Goal: Complete application form

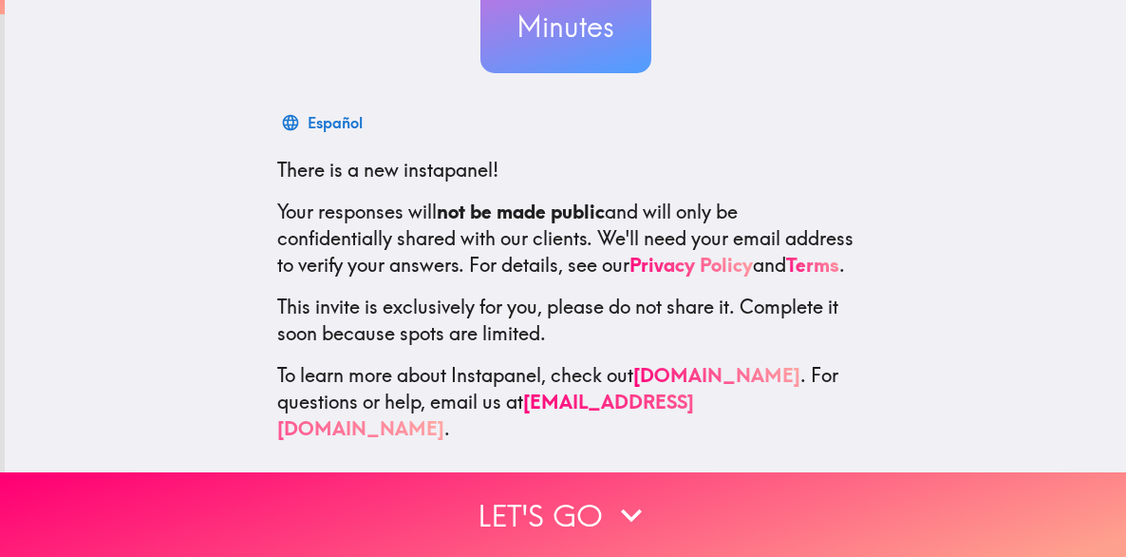
scroll to position [234, 0]
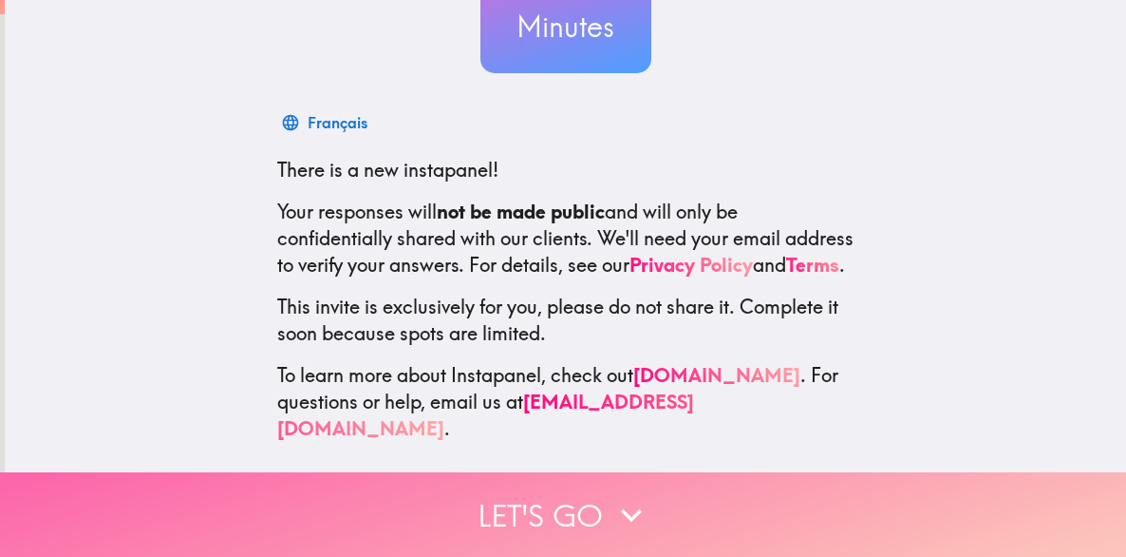
click at [516, 498] on button "Let's go" at bounding box center [563, 514] width 1126 height 85
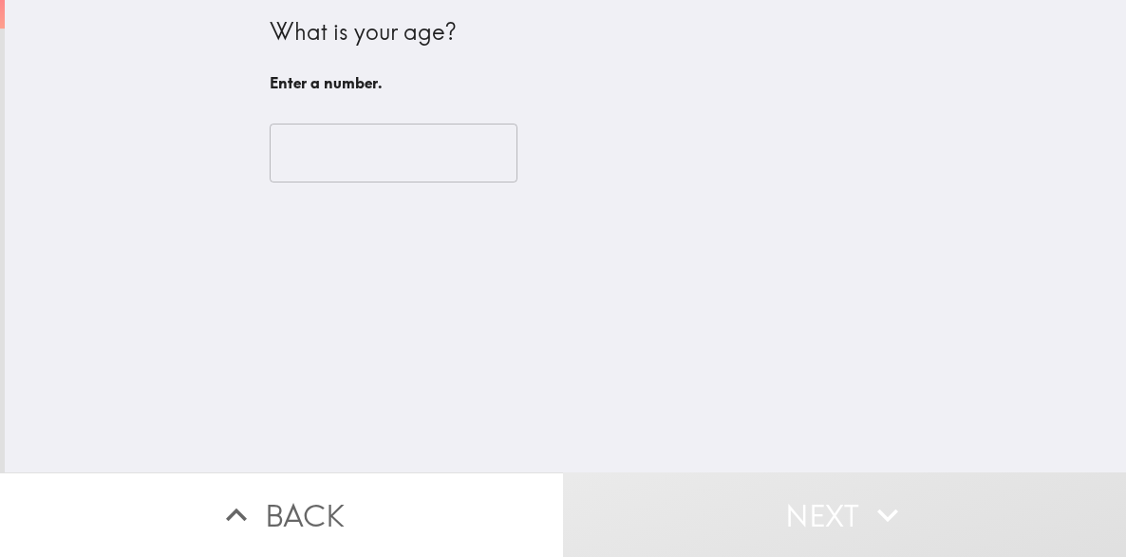
click at [409, 161] on input "number" at bounding box center [394, 152] width 248 height 59
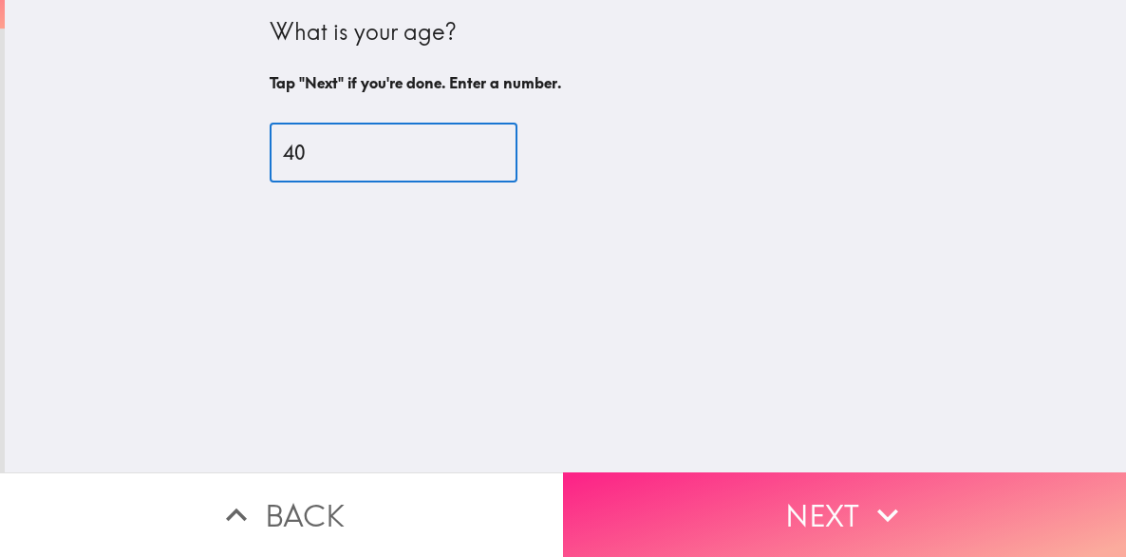
type input "40"
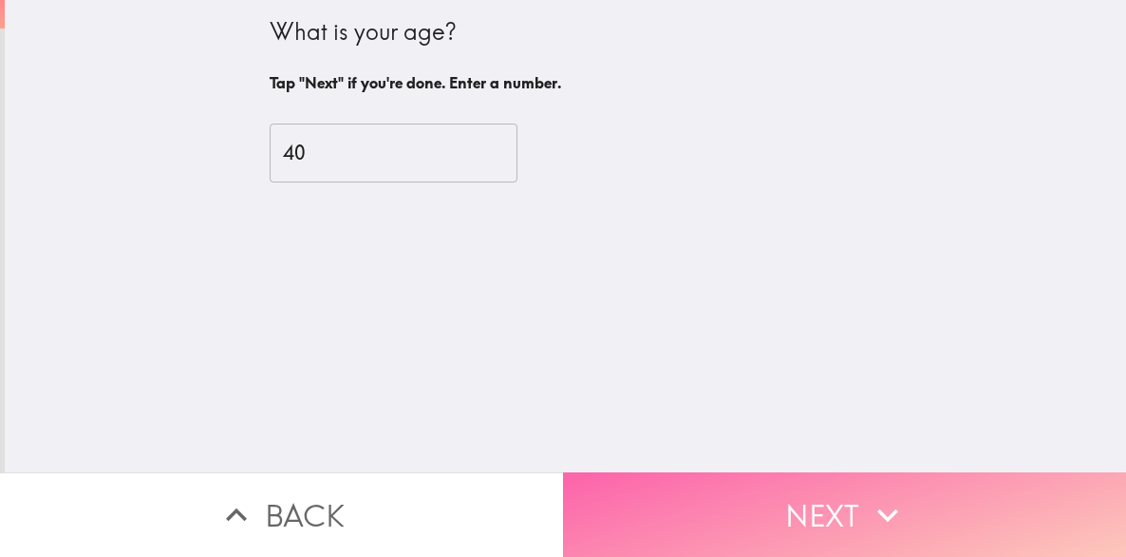
click at [663, 482] on button "Next" at bounding box center [844, 514] width 563 height 85
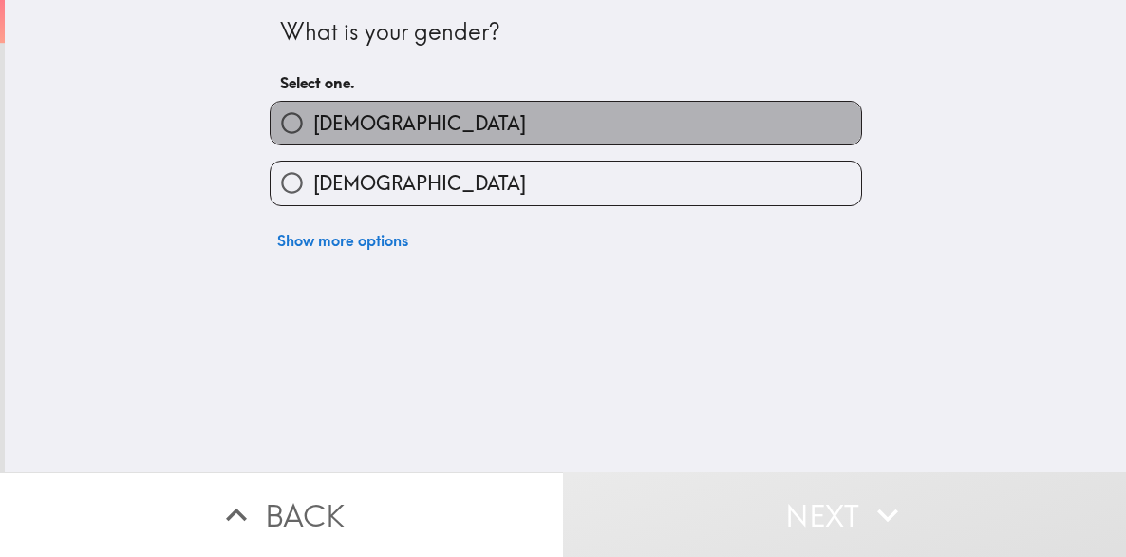
click at [395, 140] on label "[DEMOGRAPHIC_DATA]" at bounding box center [566, 123] width 591 height 43
click at [313, 140] on input "[DEMOGRAPHIC_DATA]" at bounding box center [292, 123] width 43 height 43
radio input "true"
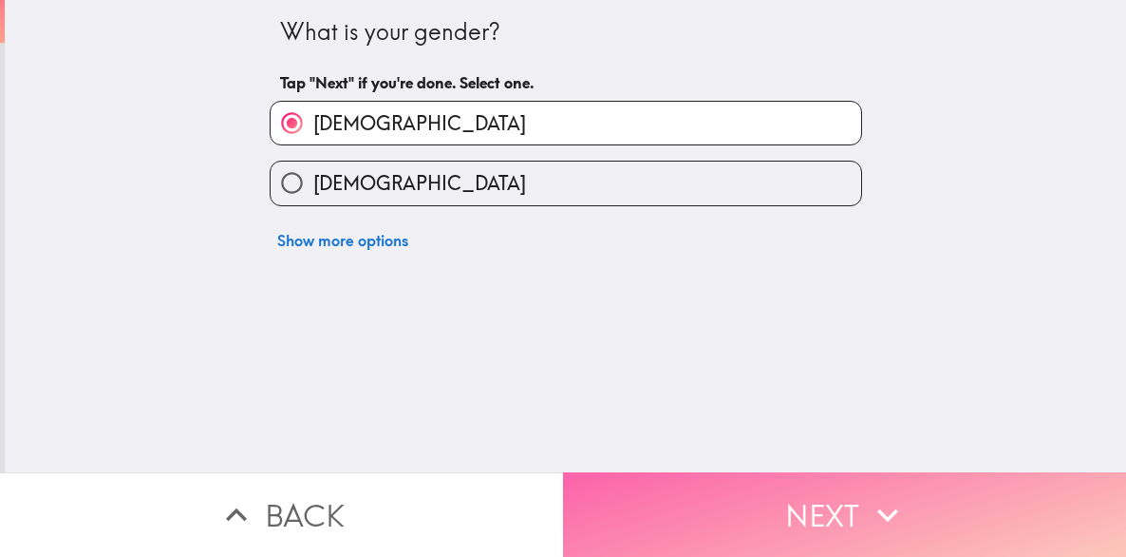
click at [699, 489] on button "Next" at bounding box center [844, 514] width 563 height 85
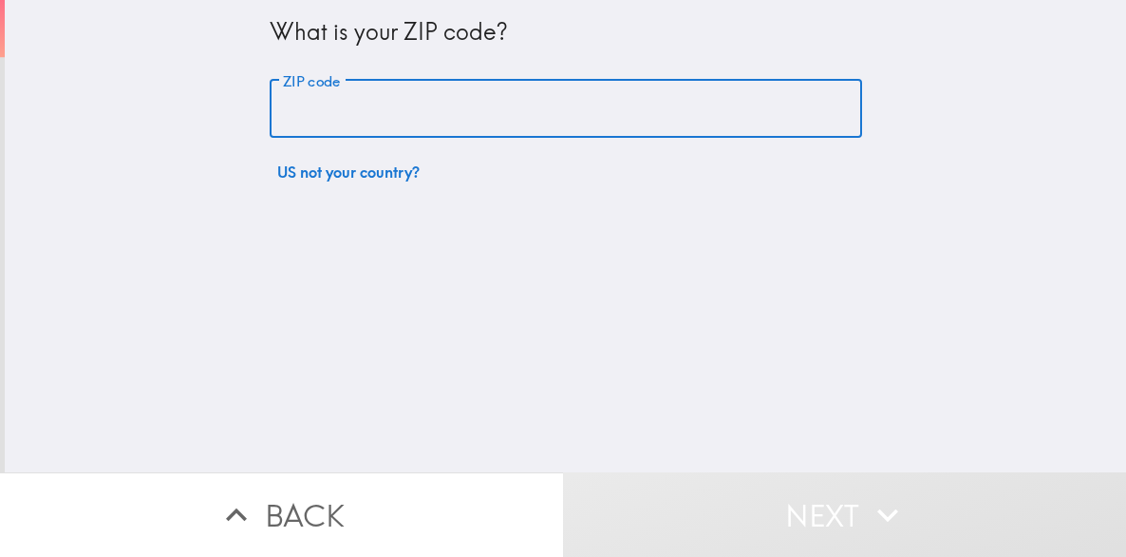
click at [448, 118] on input "ZIP code" at bounding box center [566, 109] width 593 height 59
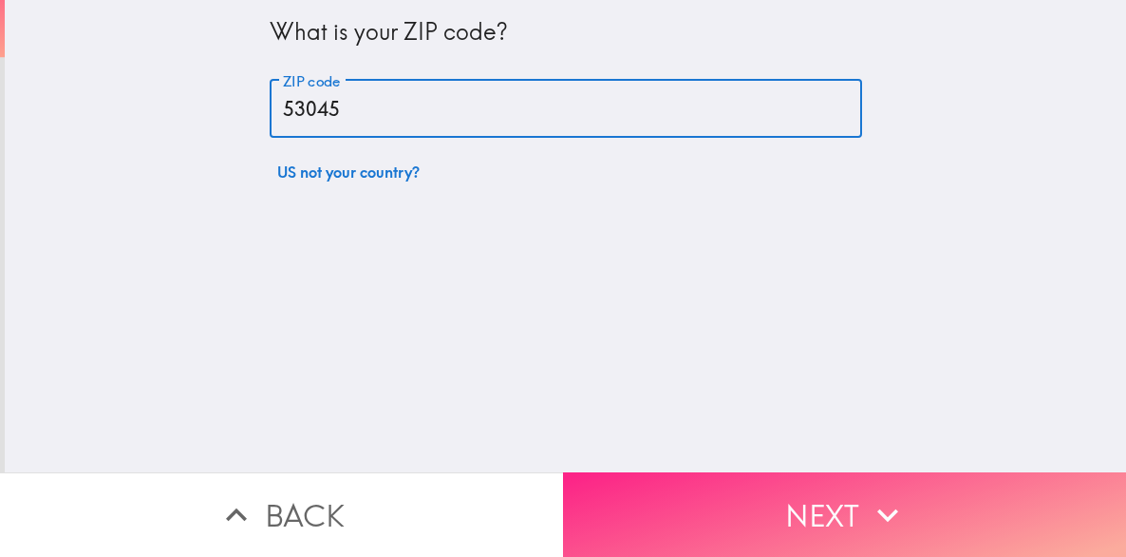
type input "53045"
click at [794, 488] on button "Next" at bounding box center [844, 514] width 563 height 85
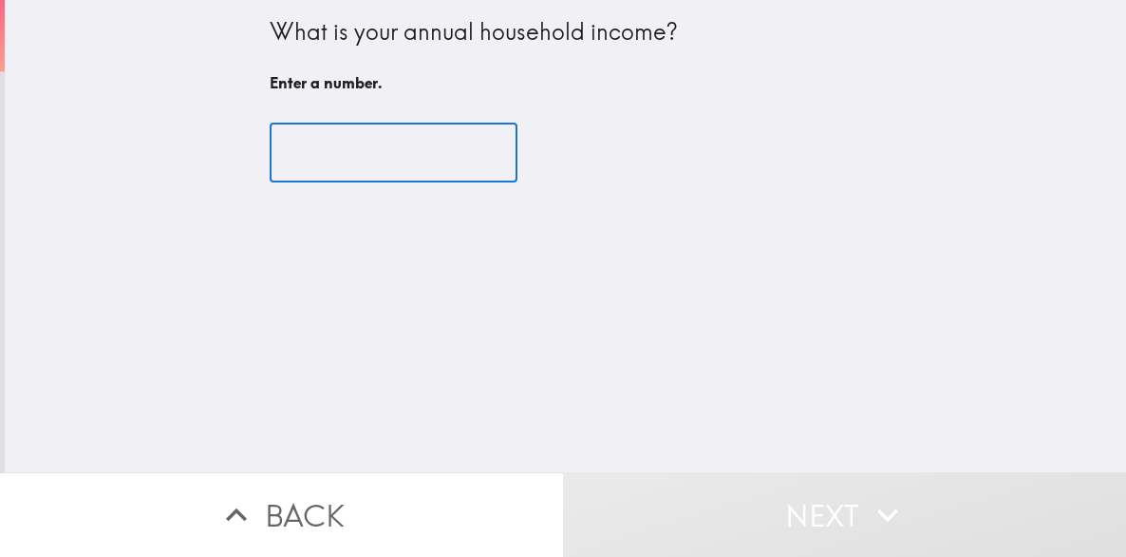
click at [427, 164] on input "number" at bounding box center [394, 152] width 248 height 59
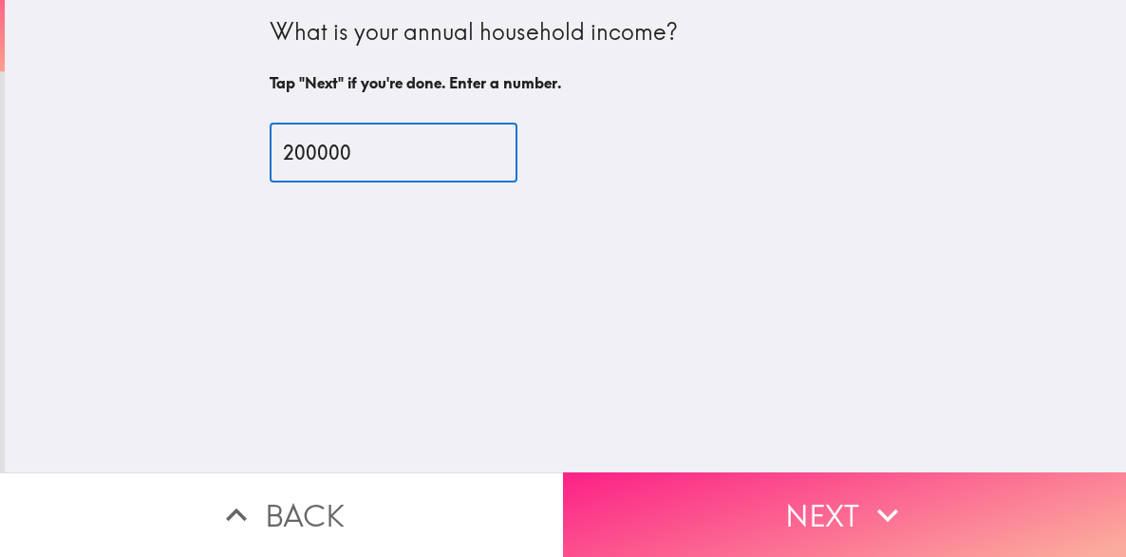
type input "200000"
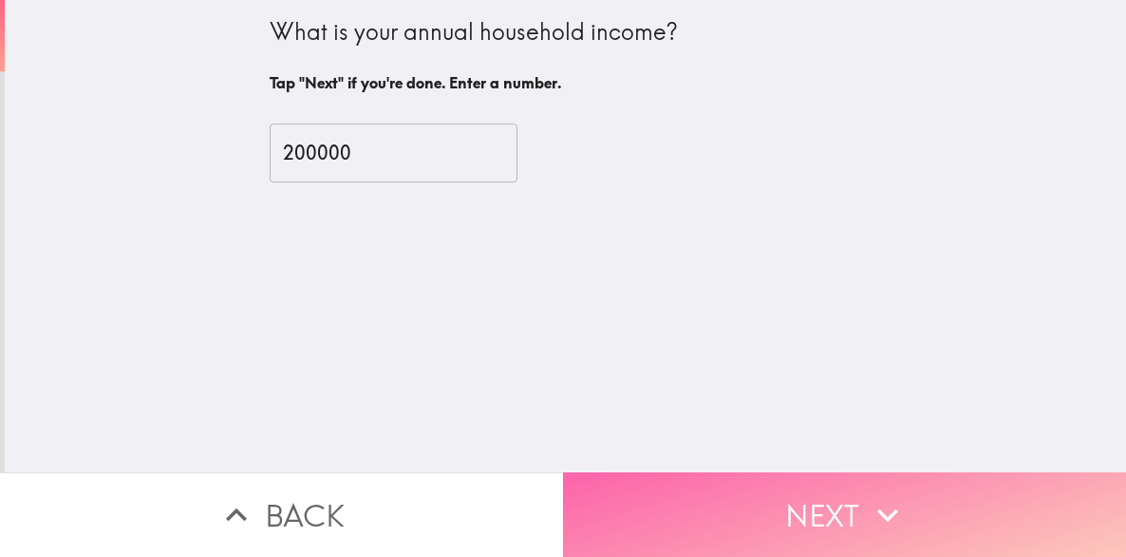
click at [643, 489] on button "Next" at bounding box center [844, 514] width 563 height 85
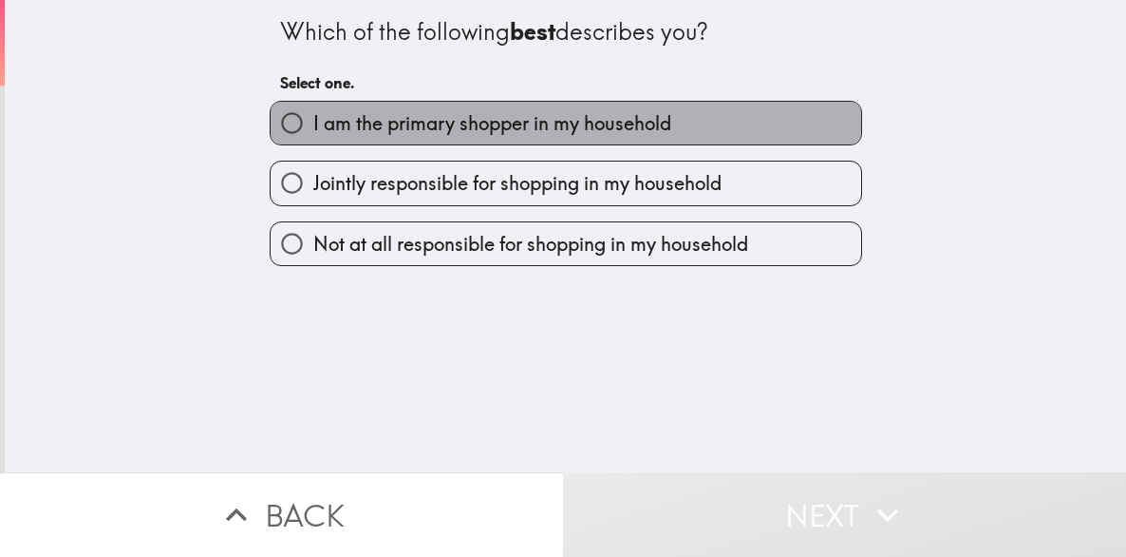
click at [524, 123] on span "I am the primary shopper in my household" at bounding box center [492, 123] width 358 height 27
click at [313, 123] on input "I am the primary shopper in my household" at bounding box center [292, 123] width 43 height 43
radio input "true"
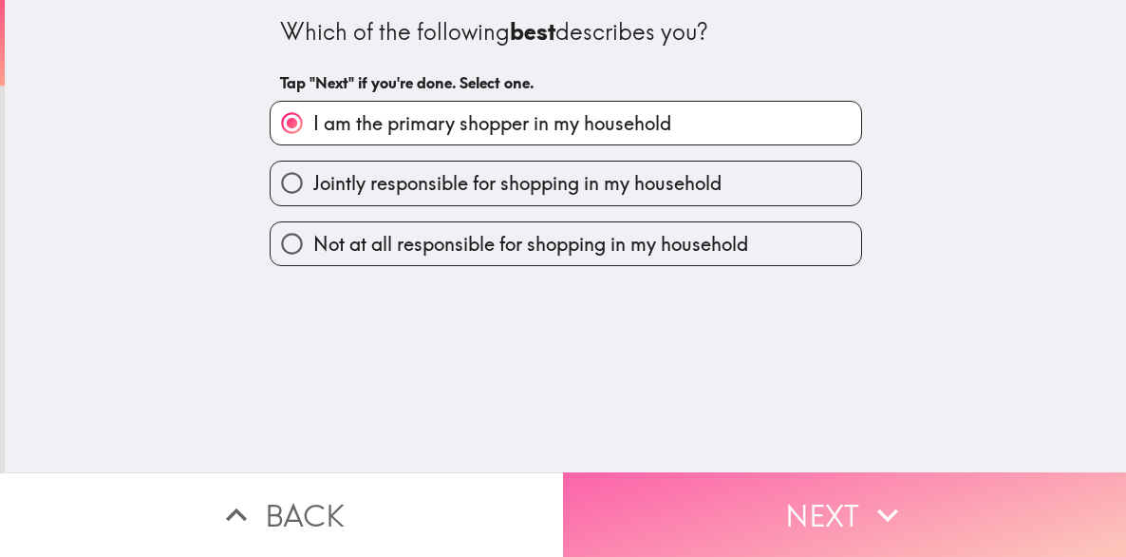
click at [728, 502] on button "Next" at bounding box center [844, 514] width 563 height 85
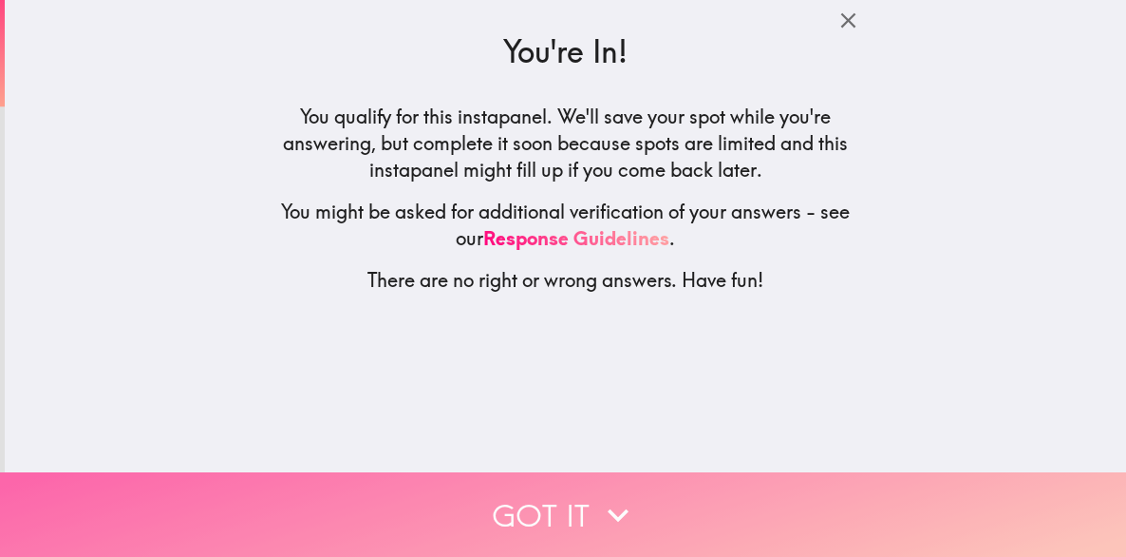
click at [575, 498] on button "Got it" at bounding box center [563, 514] width 1126 height 85
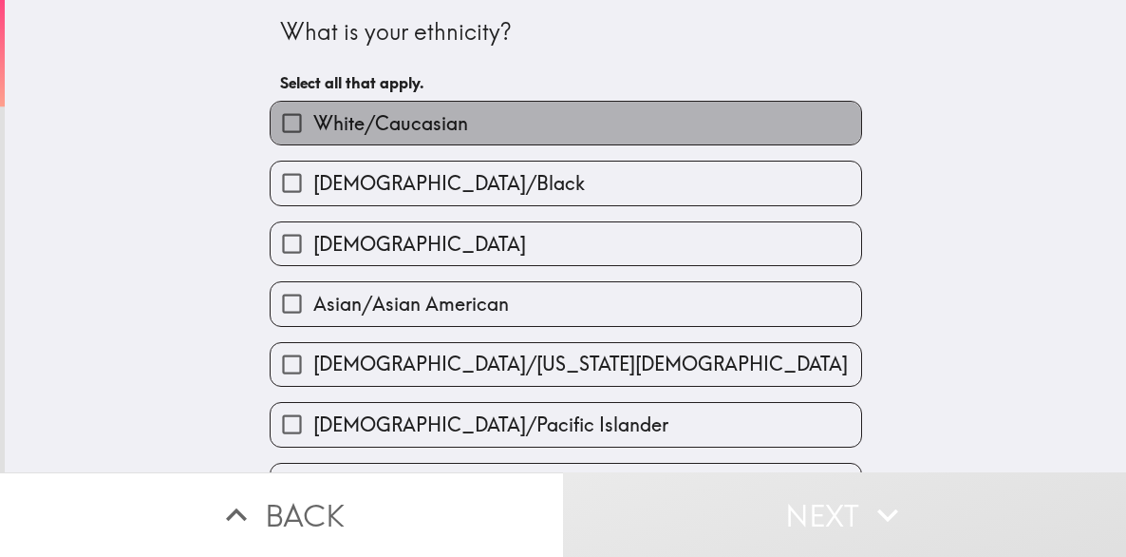
click at [522, 126] on label "White/Caucasian" at bounding box center [566, 123] width 591 height 43
click at [313, 126] on input "White/Caucasian" at bounding box center [292, 123] width 43 height 43
checkbox input "true"
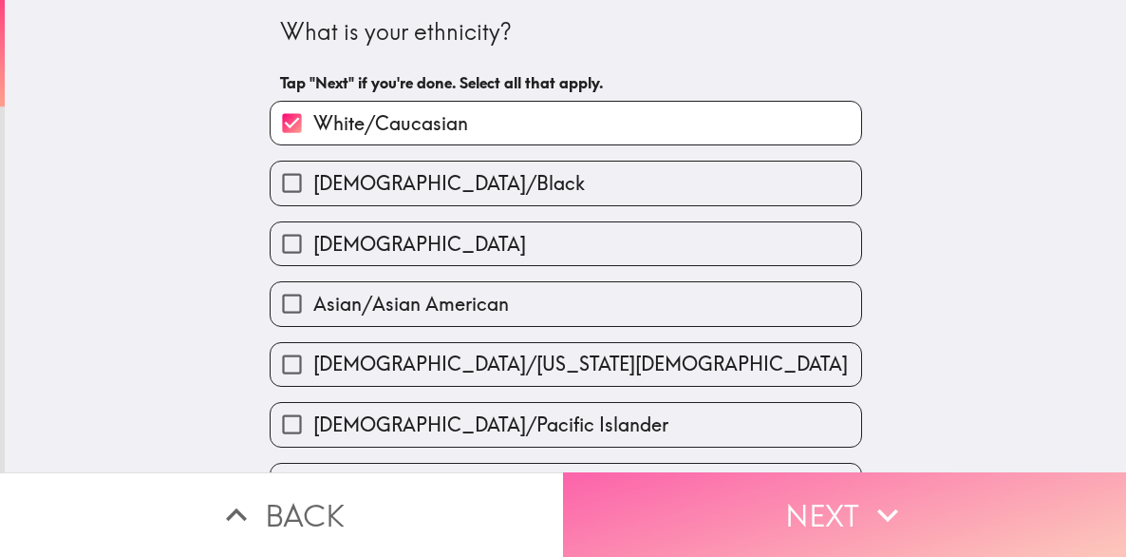
click at [702, 508] on button "Next" at bounding box center [844, 514] width 563 height 85
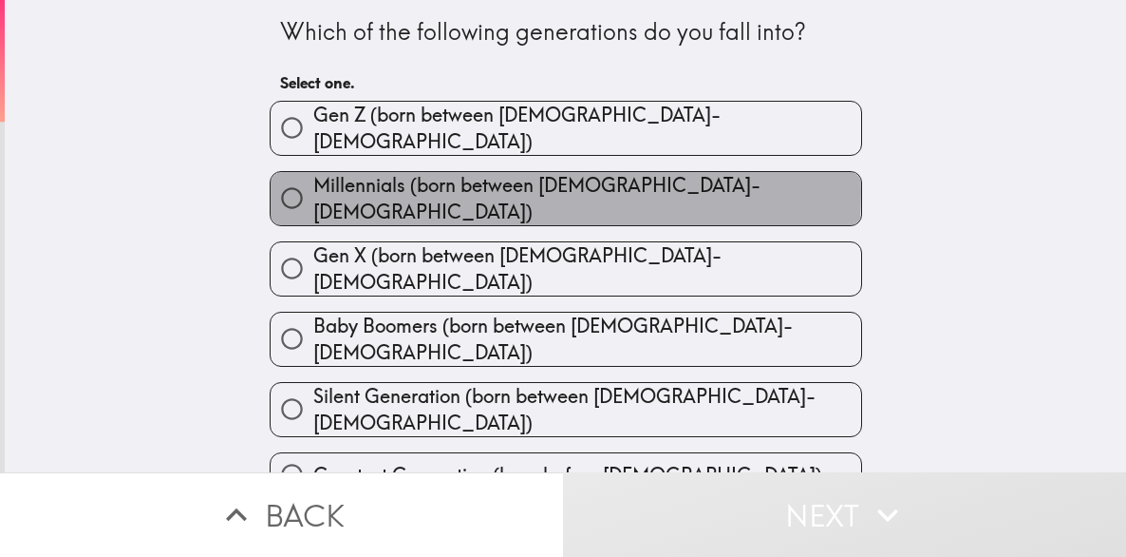
click at [476, 183] on span "Millennials (born between [DEMOGRAPHIC_DATA]-[DEMOGRAPHIC_DATA])" at bounding box center [587, 198] width 548 height 53
click at [313, 183] on input "Millennials (born between [DEMOGRAPHIC_DATA]-[DEMOGRAPHIC_DATA])" at bounding box center [292, 198] width 43 height 43
radio input "true"
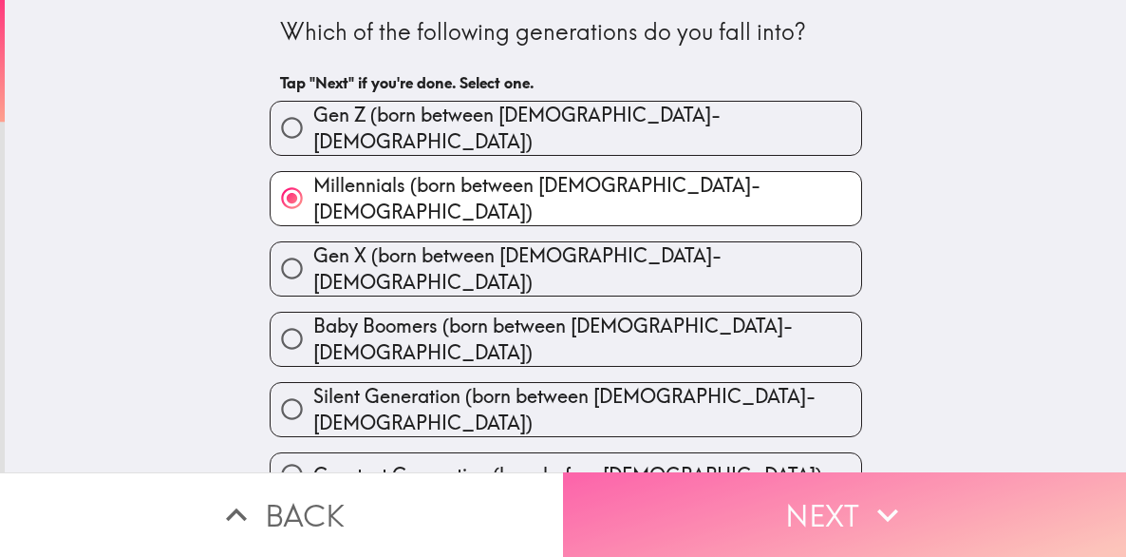
click at [705, 525] on button "Next" at bounding box center [844, 514] width 563 height 85
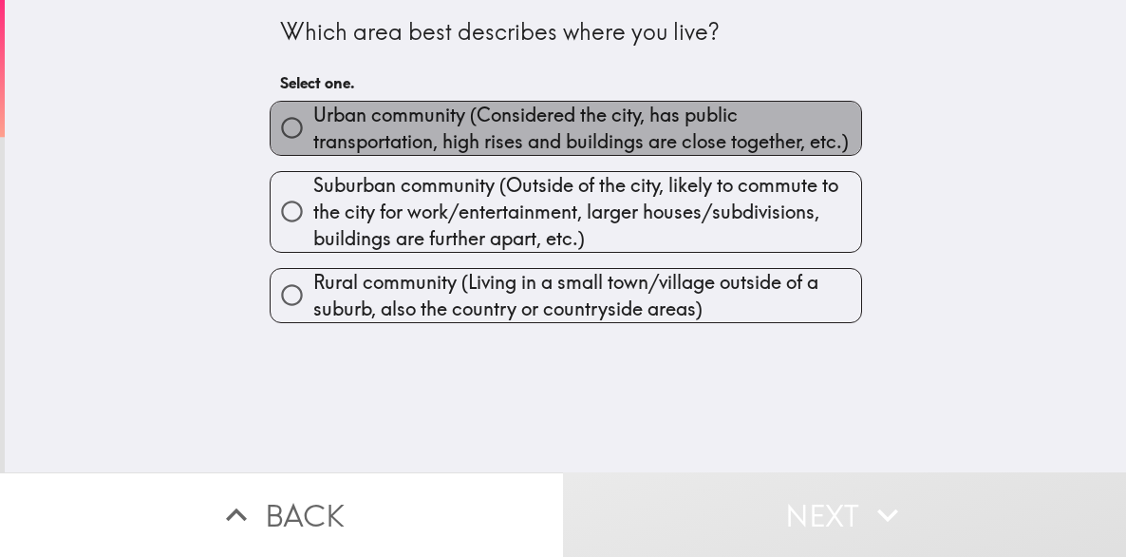
click at [538, 122] on span "Urban community (Considered the city, has public transportation, high rises and…" at bounding box center [587, 128] width 548 height 53
click at [313, 122] on input "Urban community (Considered the city, has public transportation, high rises and…" at bounding box center [292, 127] width 43 height 43
radio input "true"
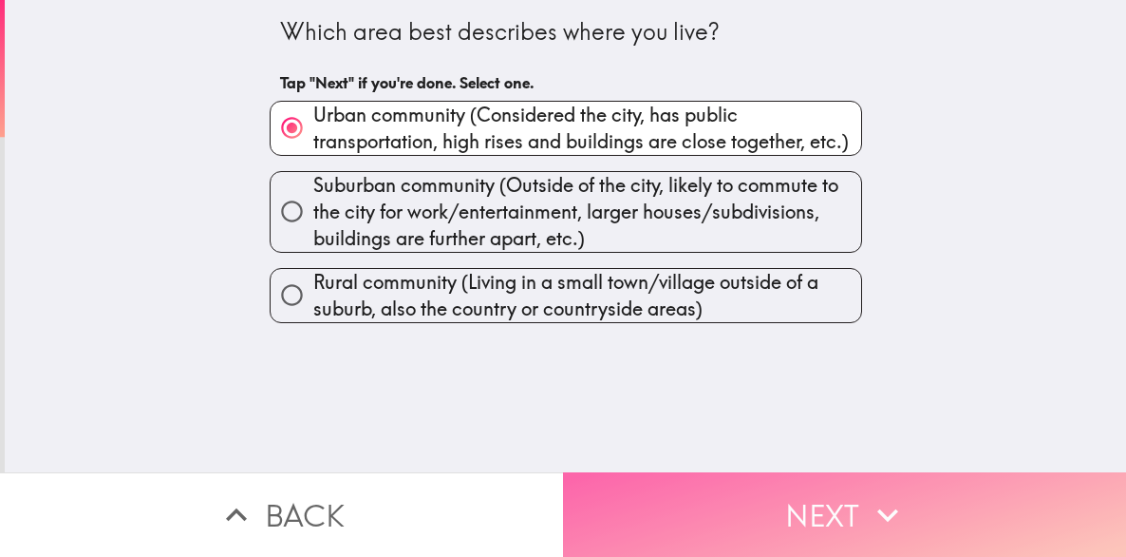
click at [703, 498] on button "Next" at bounding box center [844, 514] width 563 height 85
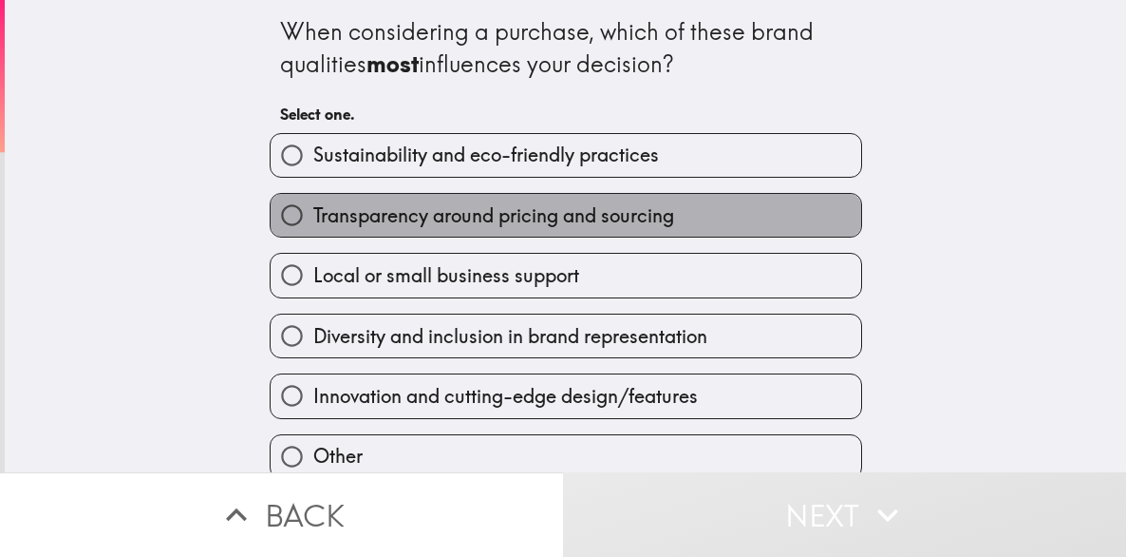
click at [579, 219] on span "Transparency around pricing and sourcing" at bounding box center [493, 215] width 361 height 27
click at [313, 219] on input "Transparency around pricing and sourcing" at bounding box center [292, 215] width 43 height 43
radio input "true"
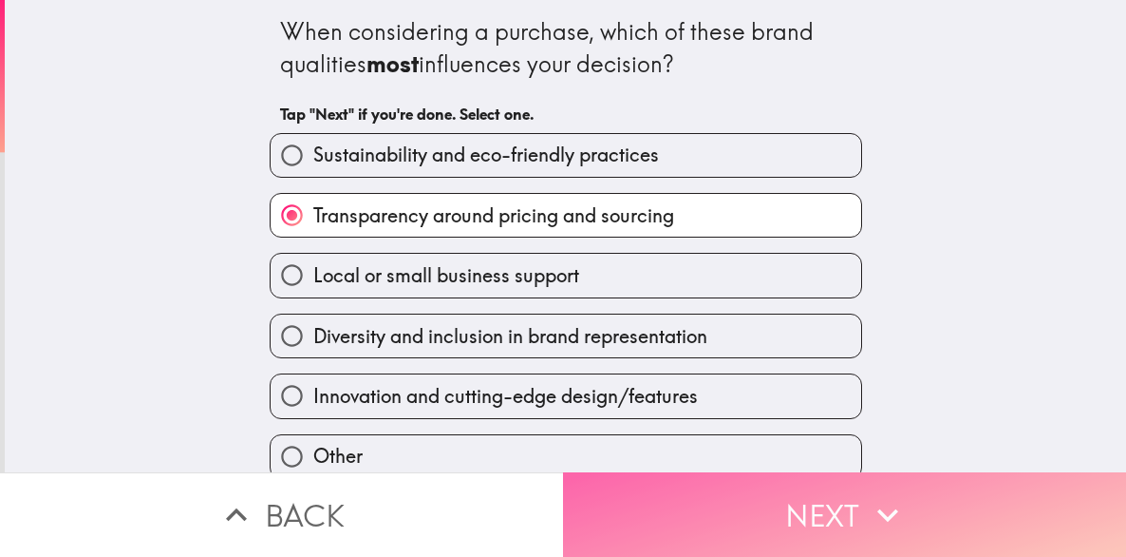
click at [703, 480] on button "Next" at bounding box center [844, 514] width 563 height 85
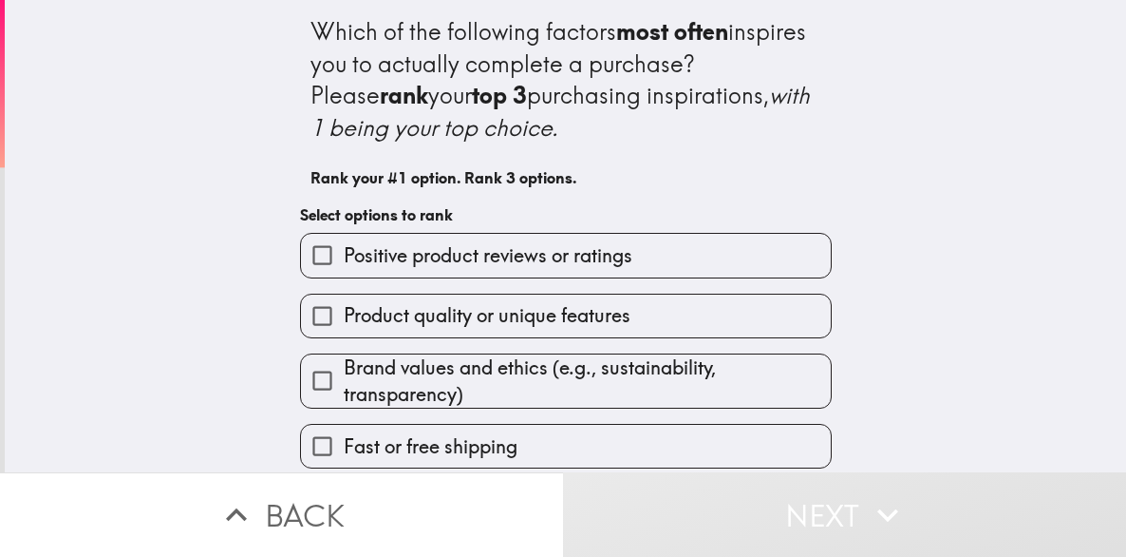
scroll to position [82, 0]
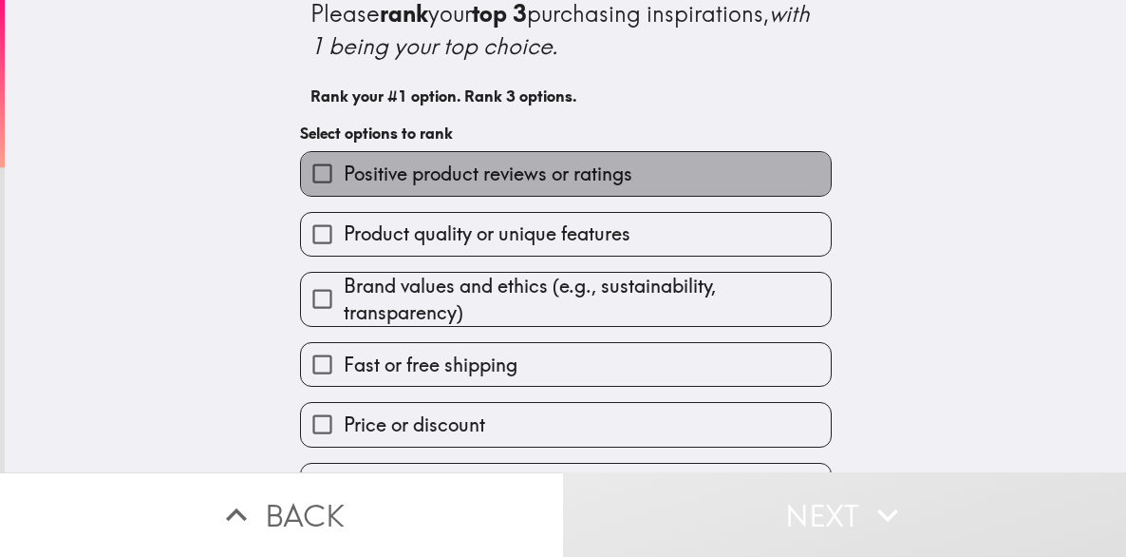
click at [526, 178] on span "Positive product reviews or ratings" at bounding box center [488, 174] width 289 height 27
click at [344, 178] on input "Positive product reviews or ratings" at bounding box center [322, 173] width 43 height 43
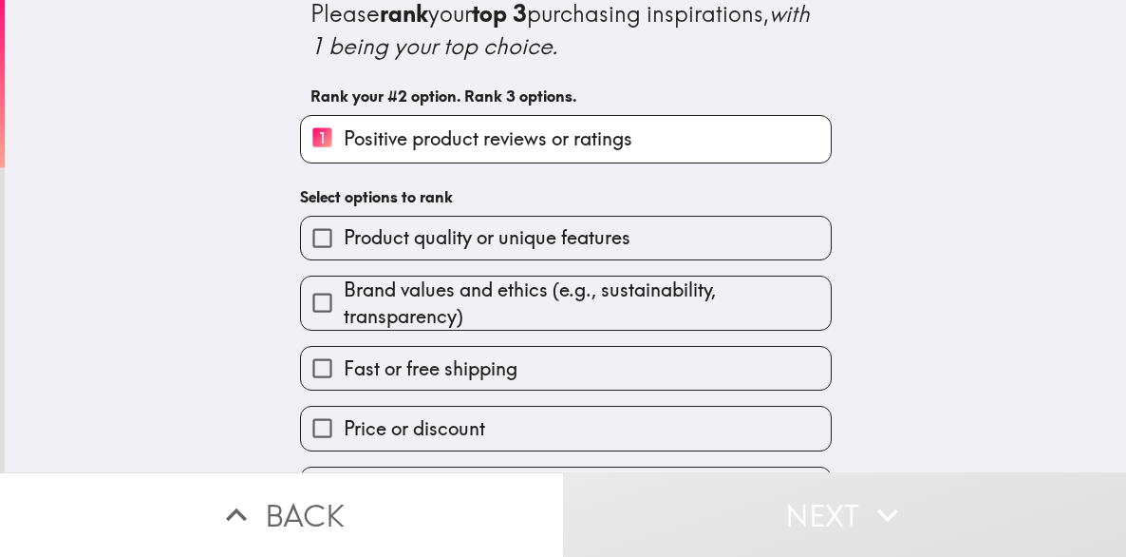
click at [494, 214] on div "Product quality or unique features" at bounding box center [558, 230] width 547 height 60
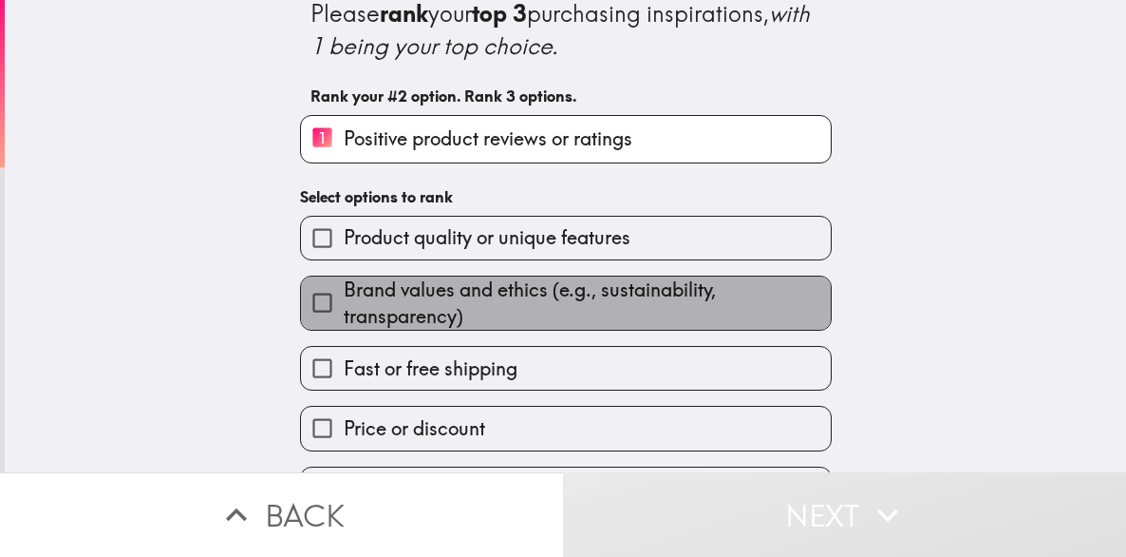
click at [477, 311] on span "Brand values and ethics (e.g., sustainability, transparency)" at bounding box center [587, 302] width 487 height 53
click at [344, 311] on input "Brand values and ethics (e.g., sustainability, transparency)" at bounding box center [322, 302] width 43 height 43
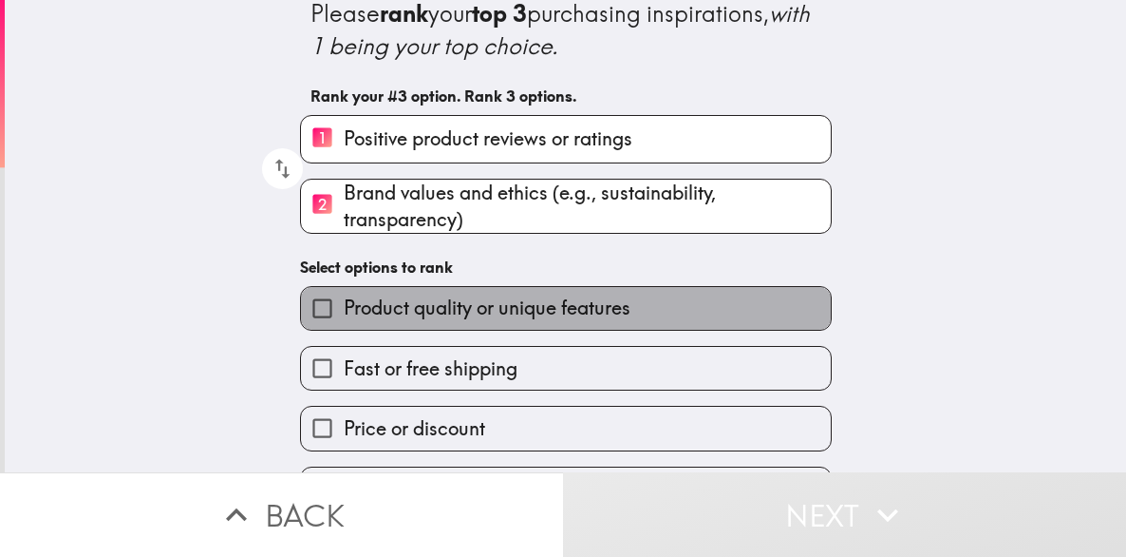
click at [519, 325] on label "Product quality or unique features" at bounding box center [566, 308] width 530 height 43
click at [344, 325] on input "Product quality or unique features" at bounding box center [322, 308] width 43 height 43
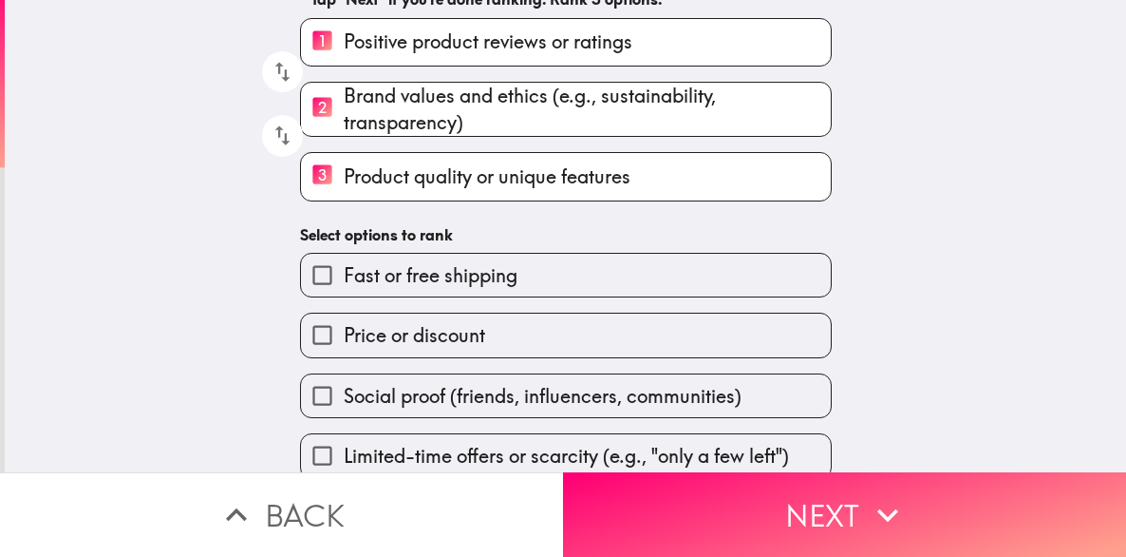
scroll to position [203, 0]
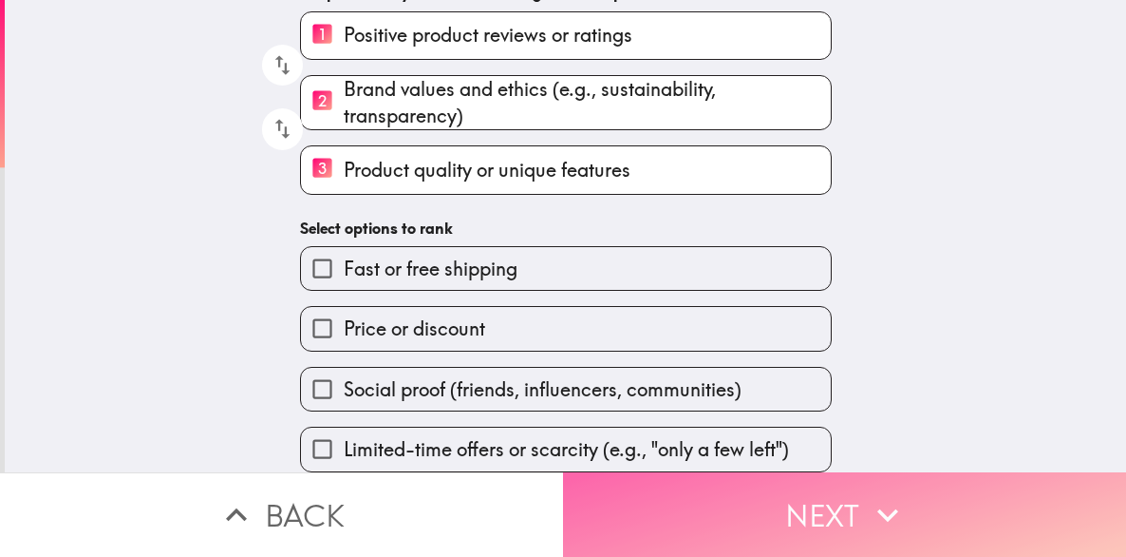
click at [731, 480] on button "Next" at bounding box center [844, 514] width 563 height 85
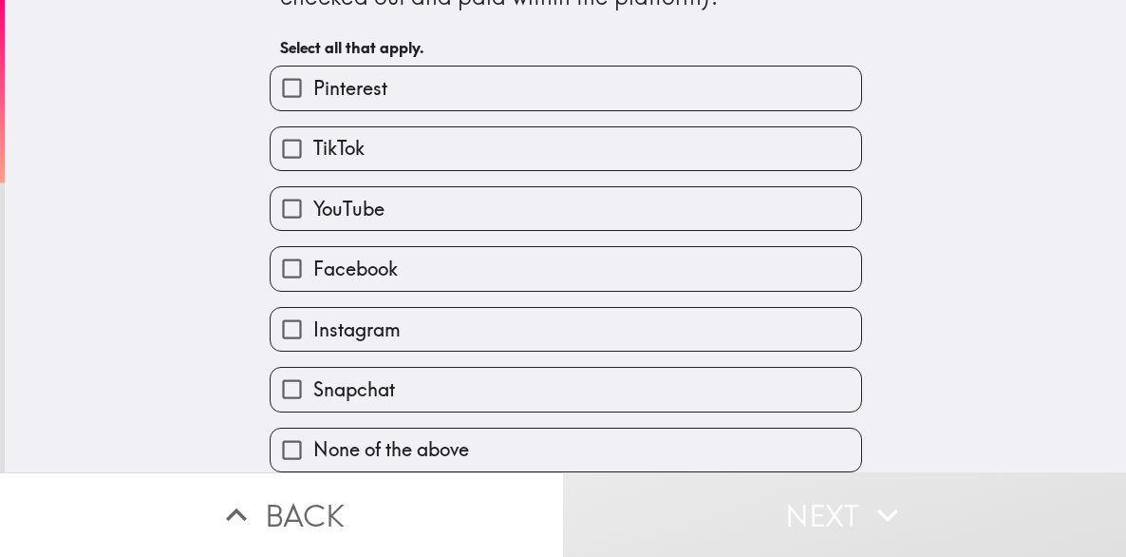
scroll to position [118, 0]
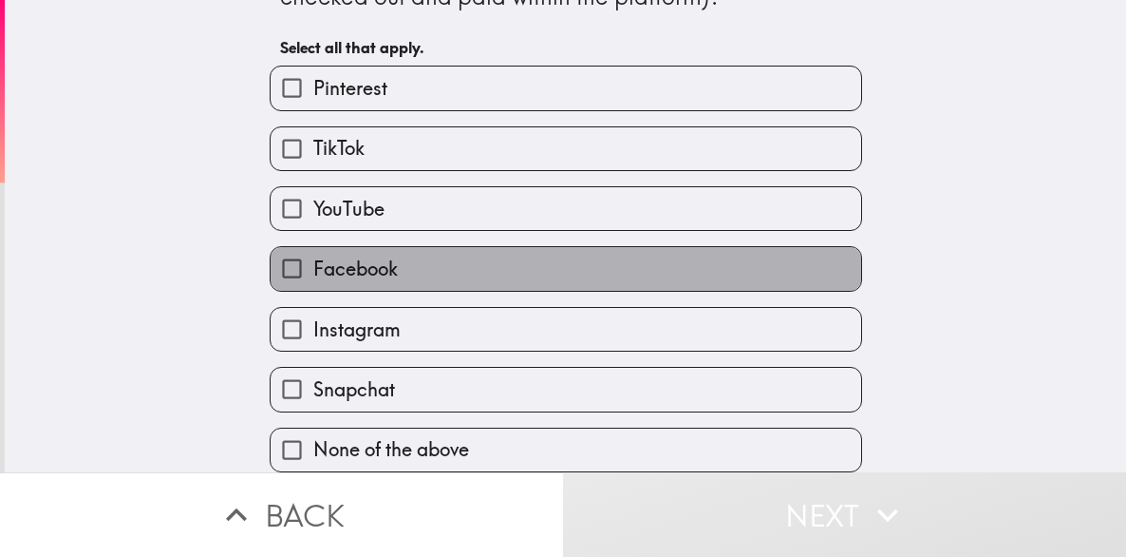
click at [407, 269] on label "Facebook" at bounding box center [566, 268] width 591 height 43
click at [313, 269] on input "Facebook" at bounding box center [292, 268] width 43 height 43
checkbox input "true"
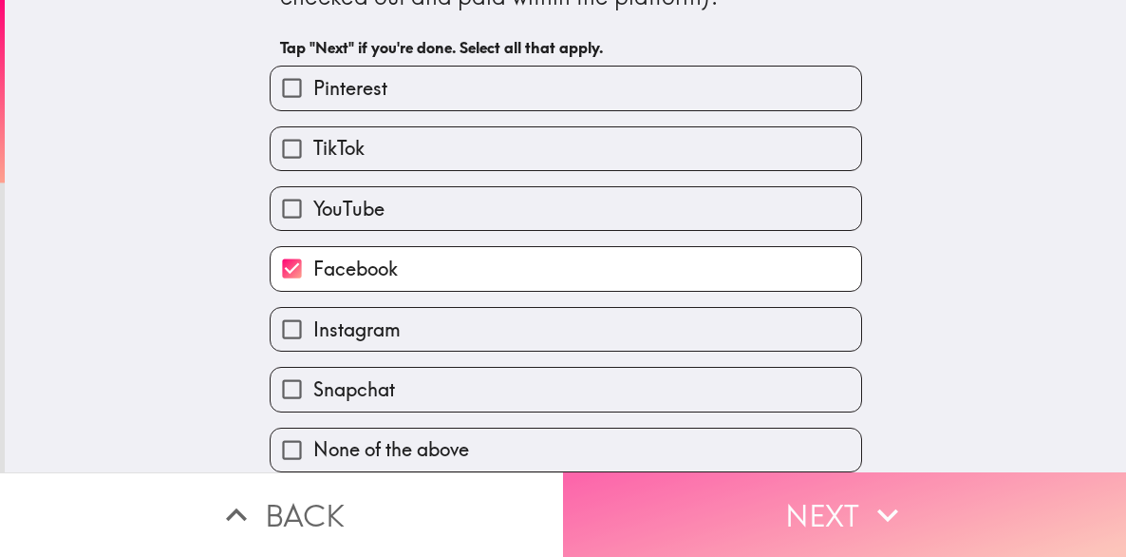
click at [661, 473] on button "Next" at bounding box center [844, 514] width 563 height 85
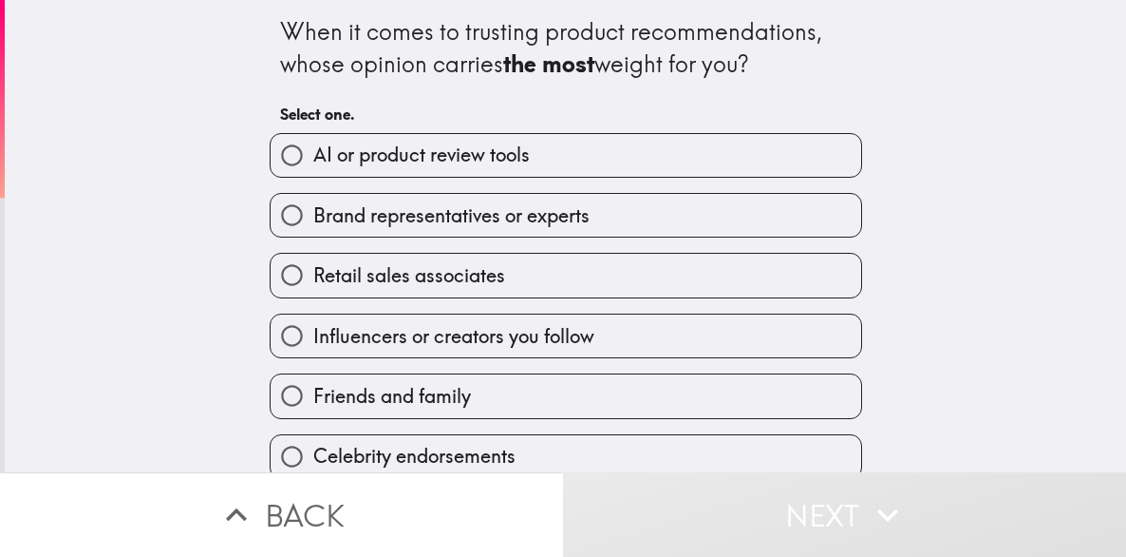
scroll to position [25, 0]
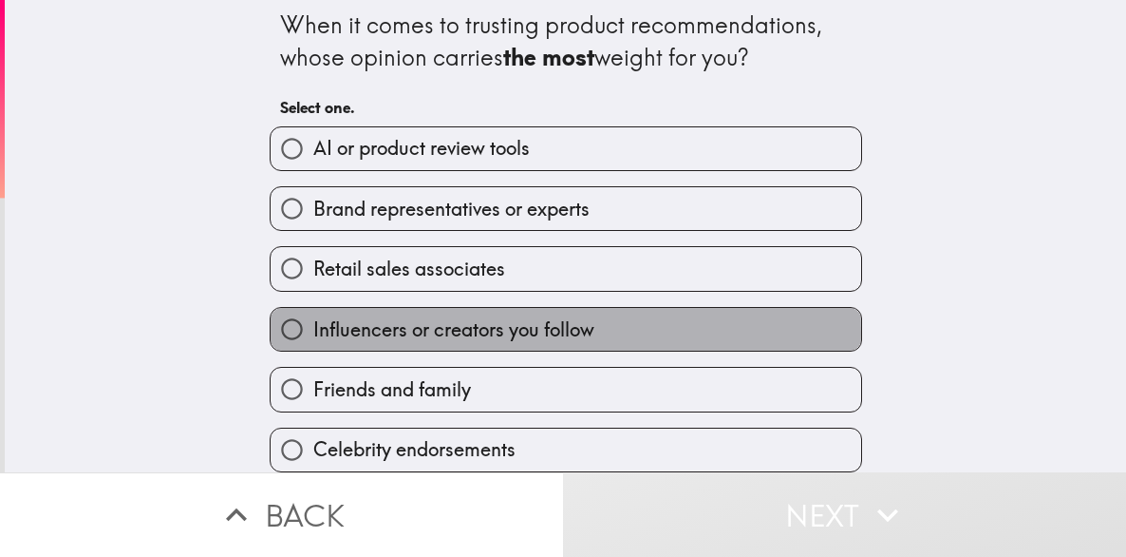
click at [450, 316] on span "Influencers or creators you follow" at bounding box center [453, 329] width 281 height 27
click at [313, 316] on input "Influencers or creators you follow" at bounding box center [292, 329] width 43 height 43
radio input "true"
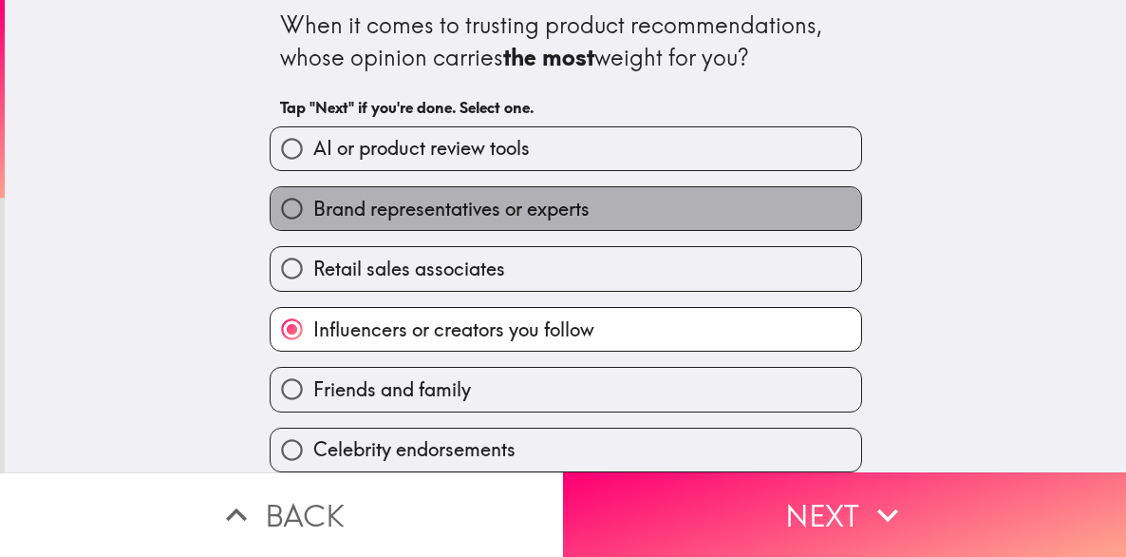
click at [508, 199] on span "Brand representatives or experts" at bounding box center [451, 209] width 276 height 27
click at [313, 199] on input "Brand representatives or experts" at bounding box center [292, 208] width 43 height 43
radio input "true"
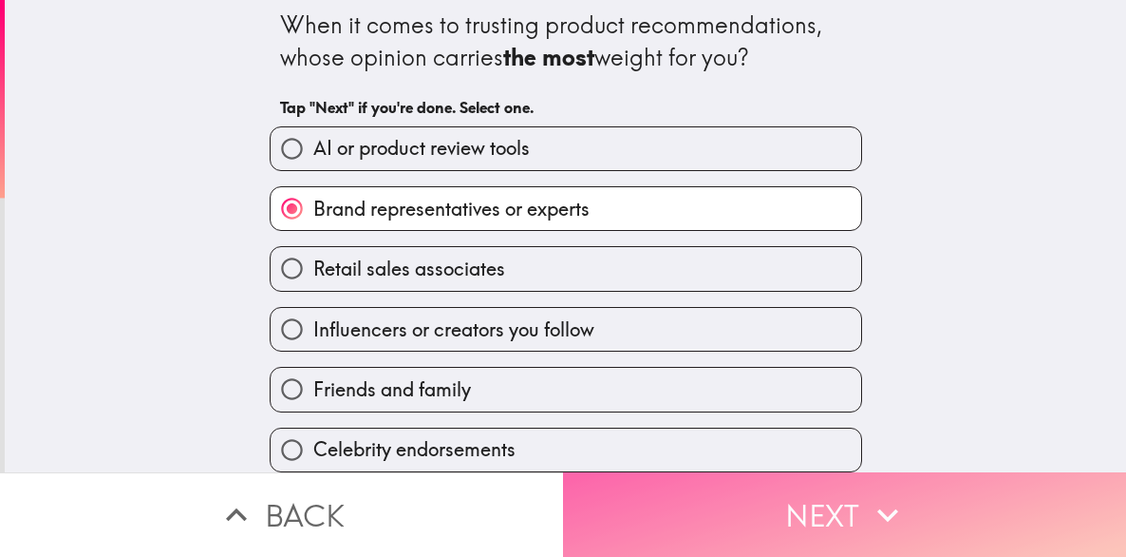
click at [619, 482] on button "Next" at bounding box center [844, 514] width 563 height 85
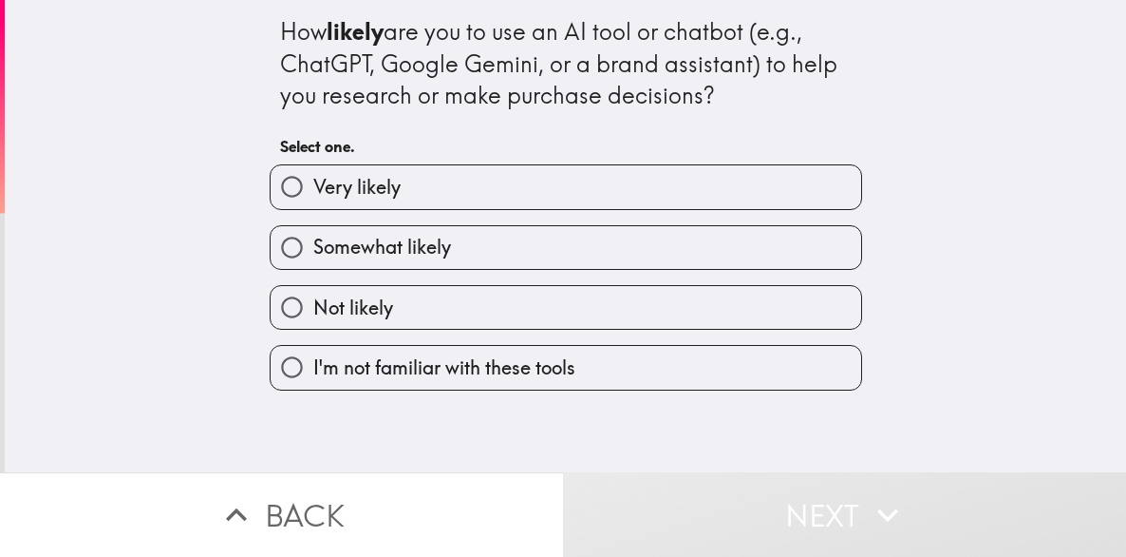
click at [522, 162] on div "Very likely" at bounding box center [559, 179] width 608 height 60
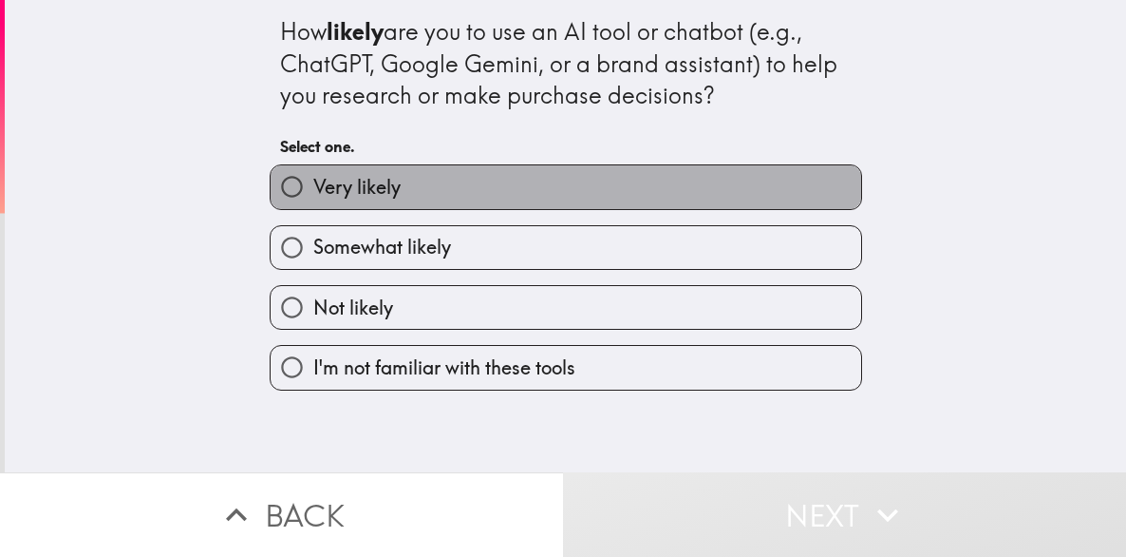
click at [539, 180] on label "Very likely" at bounding box center [566, 186] width 591 height 43
click at [313, 180] on input "Very likely" at bounding box center [292, 186] width 43 height 43
radio input "true"
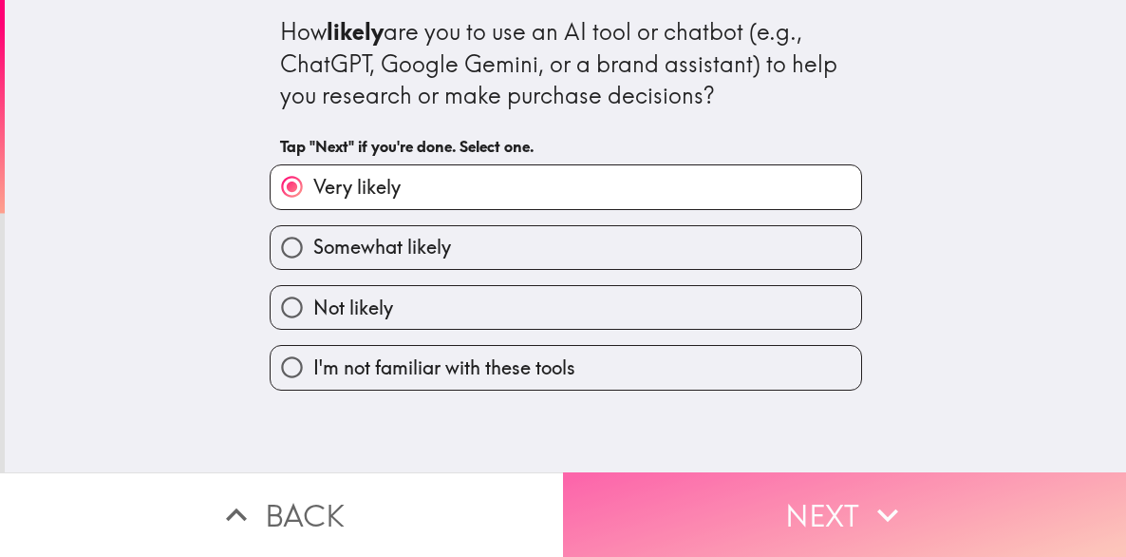
click at [676, 508] on button "Next" at bounding box center [844, 514] width 563 height 85
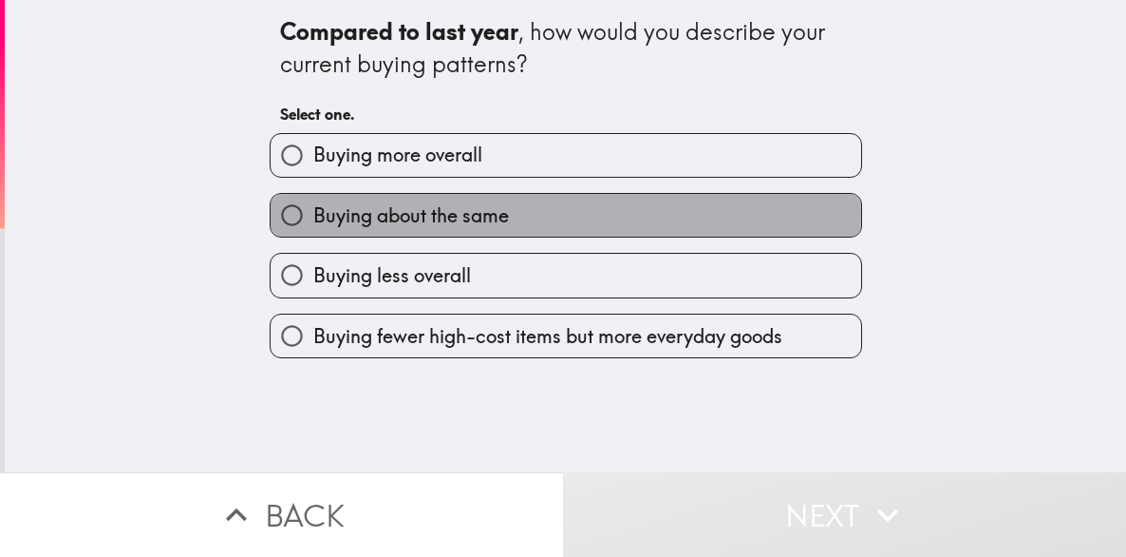
click at [482, 216] on span "Buying about the same" at bounding box center [411, 215] width 196 height 27
click at [313, 216] on input "Buying about the same" at bounding box center [292, 215] width 43 height 43
radio input "true"
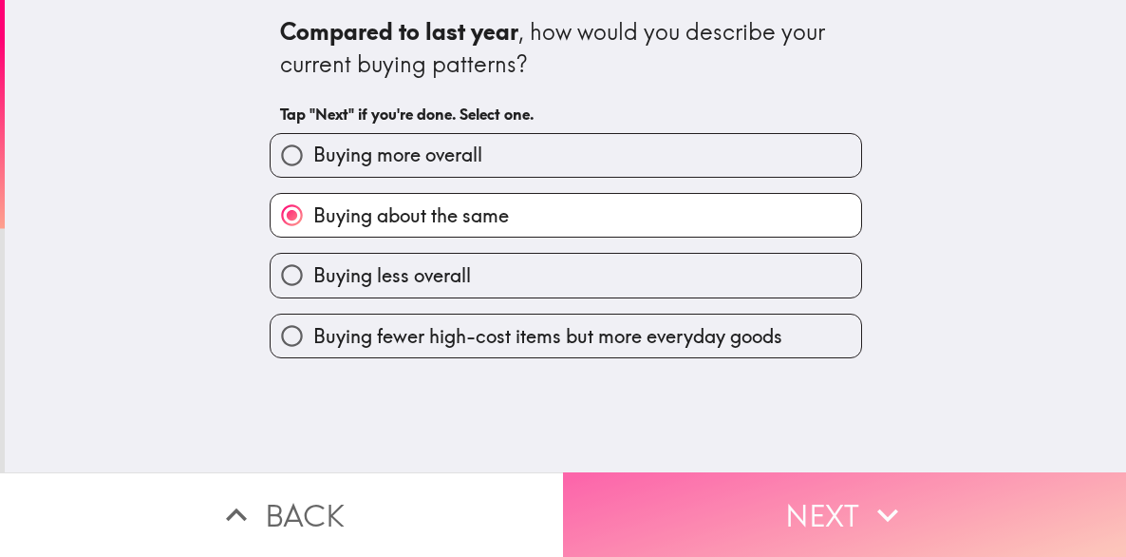
click at [644, 501] on button "Next" at bounding box center [844, 514] width 563 height 85
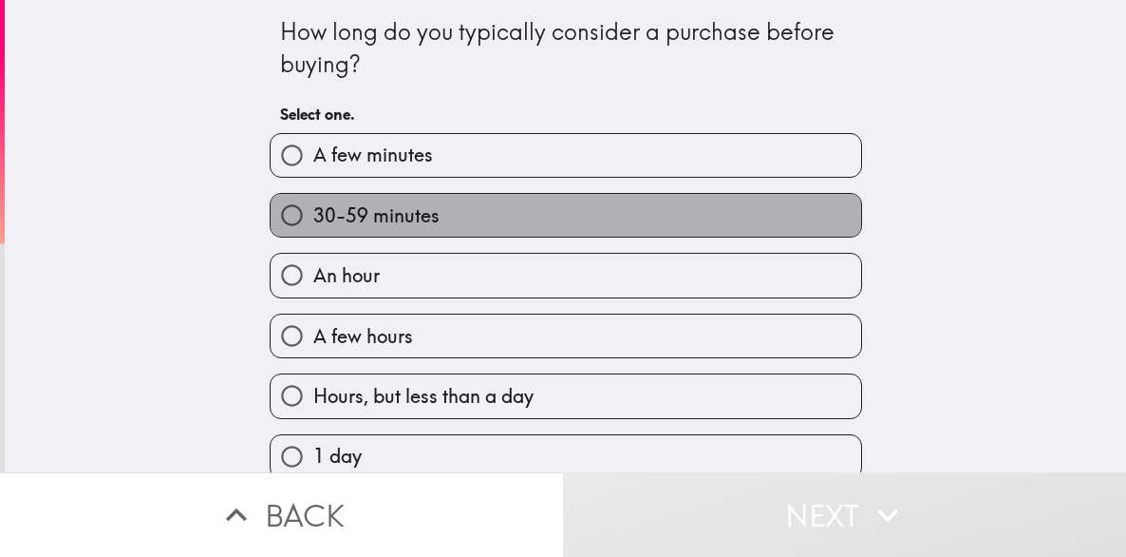
click at [369, 233] on label "30-59 minutes" at bounding box center [566, 215] width 591 height 43
click at [313, 233] on input "30-59 minutes" at bounding box center [292, 215] width 43 height 43
radio input "true"
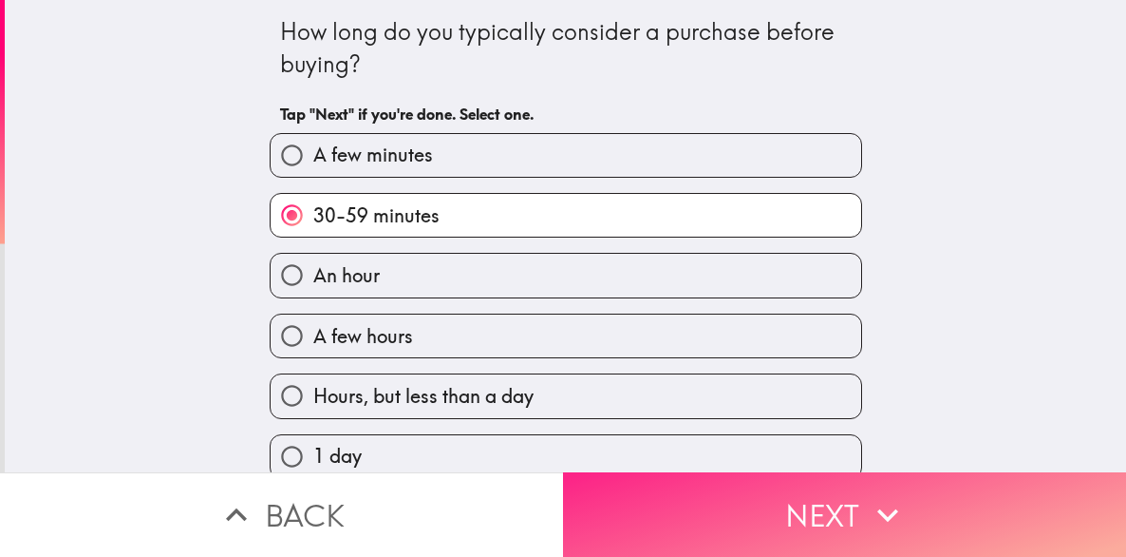
click at [593, 473] on button "Next" at bounding box center [844, 514] width 563 height 85
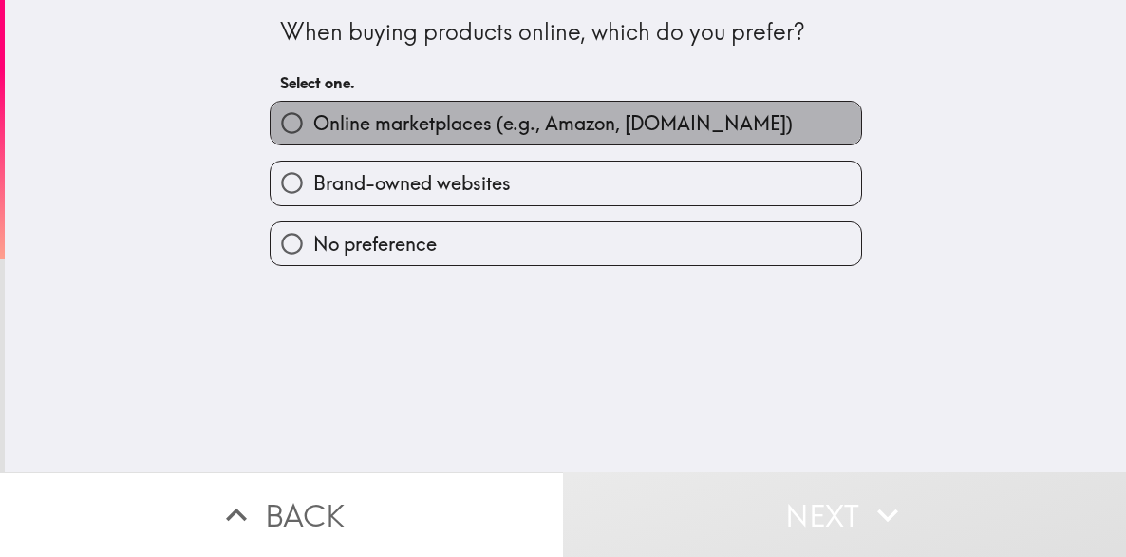
click at [491, 117] on span "Online marketplaces (e.g., Amazon, [DOMAIN_NAME])" at bounding box center [553, 123] width 480 height 27
click at [313, 117] on input "Online marketplaces (e.g., Amazon, [DOMAIN_NAME])" at bounding box center [292, 123] width 43 height 43
radio input "true"
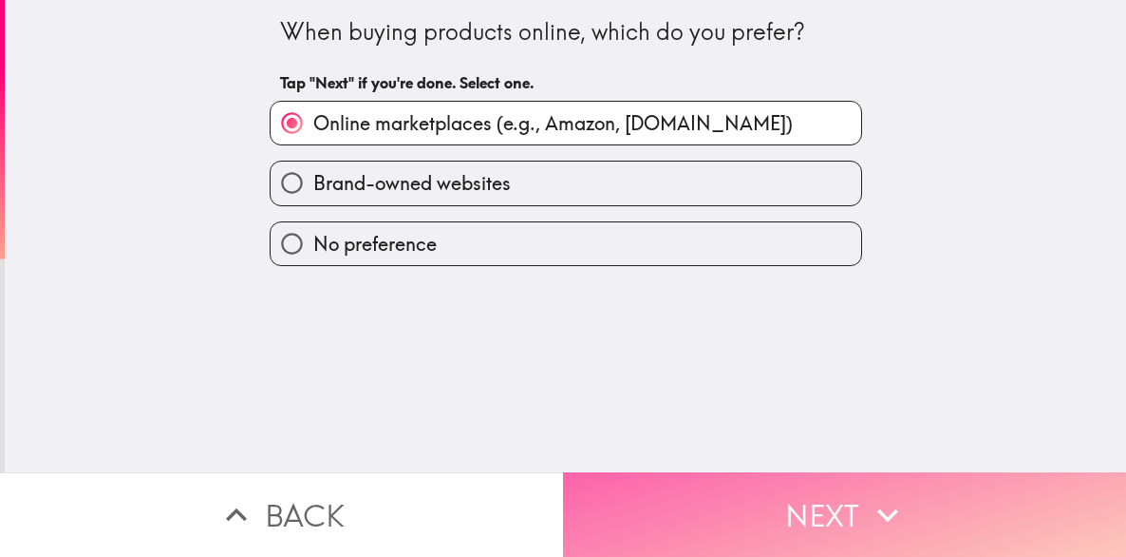
click at [736, 485] on button "Next" at bounding box center [844, 514] width 563 height 85
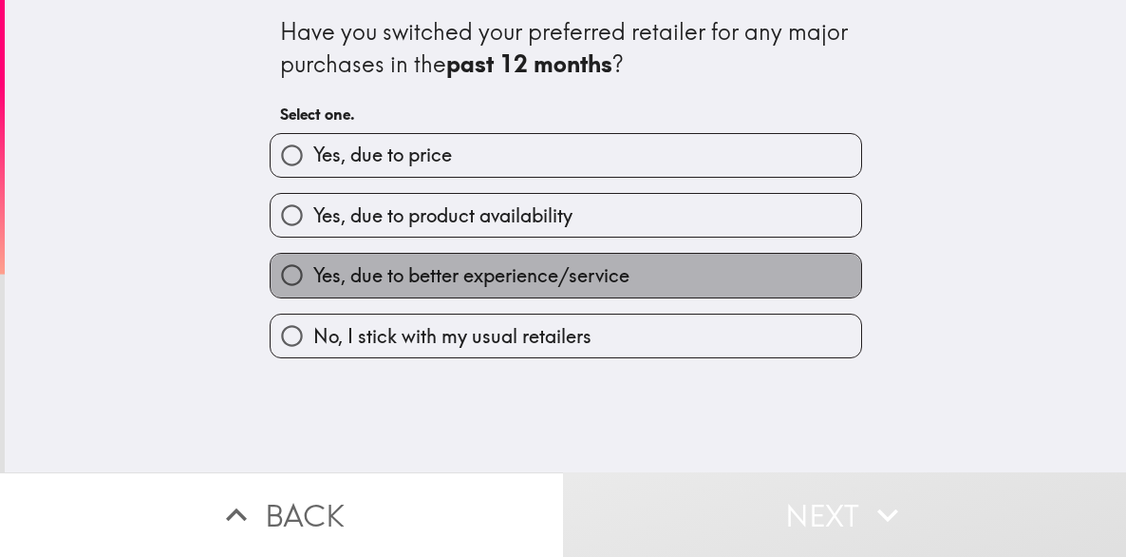
click at [549, 274] on span "Yes, due to better experience/service" at bounding box center [471, 275] width 316 height 27
click at [313, 274] on input "Yes, due to better experience/service" at bounding box center [292, 275] width 43 height 43
radio input "true"
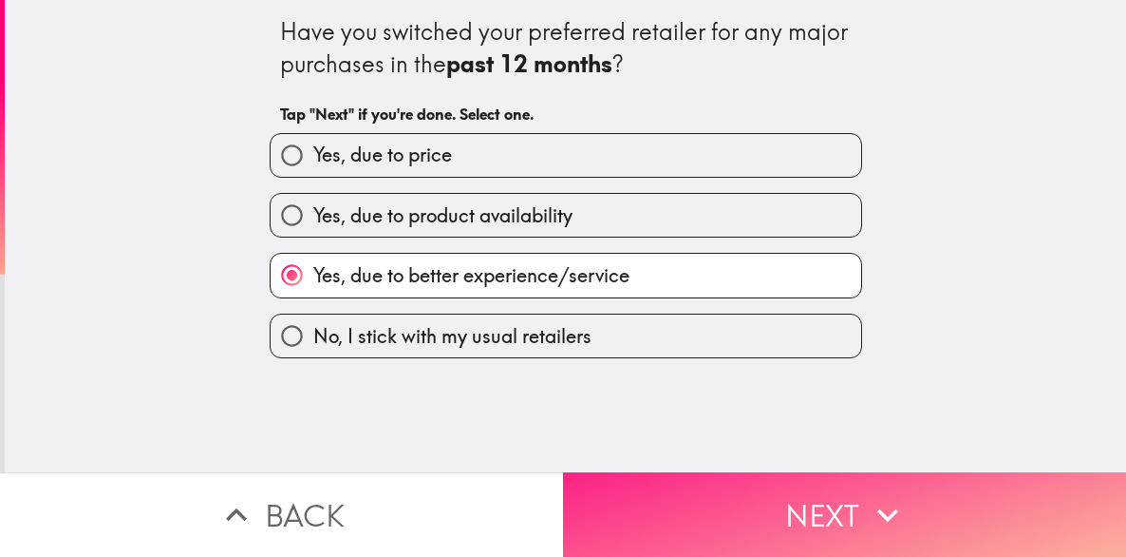
click at [676, 510] on button "Next" at bounding box center [844, 514] width 563 height 85
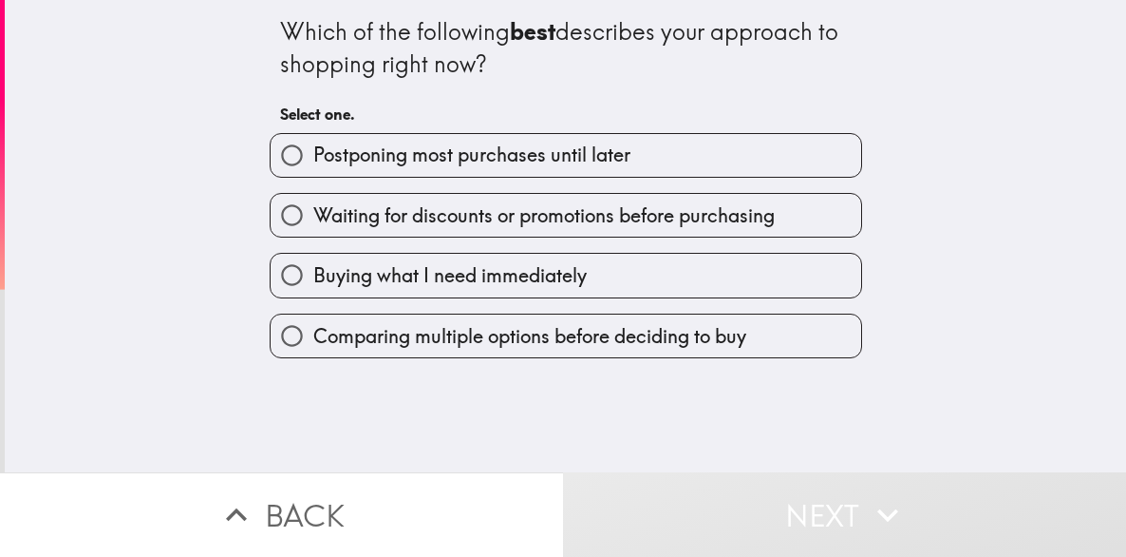
click at [278, 218] on input "Waiting for discounts or promotions before purchasing" at bounding box center [292, 215] width 43 height 43
radio input "true"
click at [401, 208] on span "Waiting for discounts or promotions before purchasing" at bounding box center [544, 215] width 462 height 27
click at [313, 208] on input "Waiting for discounts or promotions before purchasing" at bounding box center [292, 215] width 43 height 43
click at [278, 218] on input "Waiting for discounts or promotions before purchasing" at bounding box center [292, 215] width 43 height 43
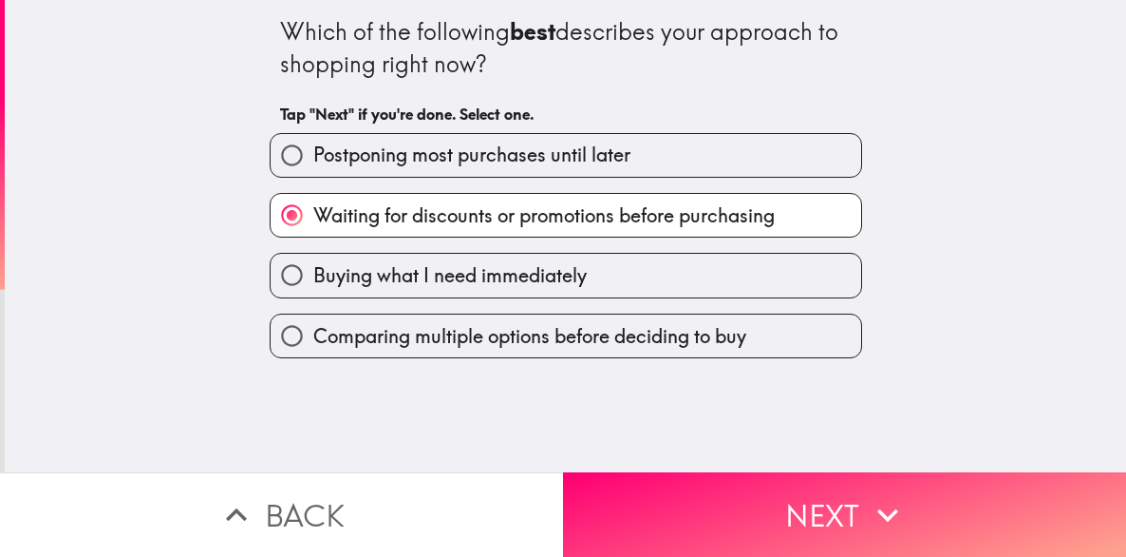
click at [546, 152] on span "Postponing most purchases until later" at bounding box center [471, 155] width 317 height 27
click at [313, 152] on input "Postponing most purchases until later" at bounding box center [292, 155] width 43 height 43
radio input "true"
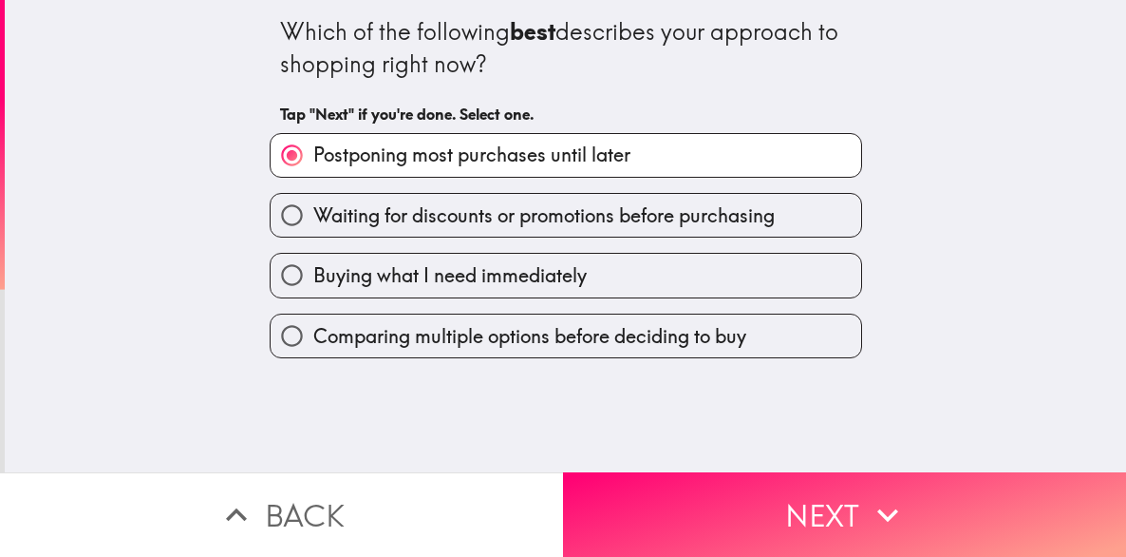
click at [595, 263] on label "Buying what I need immediately" at bounding box center [566, 275] width 591 height 43
click at [313, 263] on input "Buying what I need immediately" at bounding box center [292, 275] width 43 height 43
radio input "true"
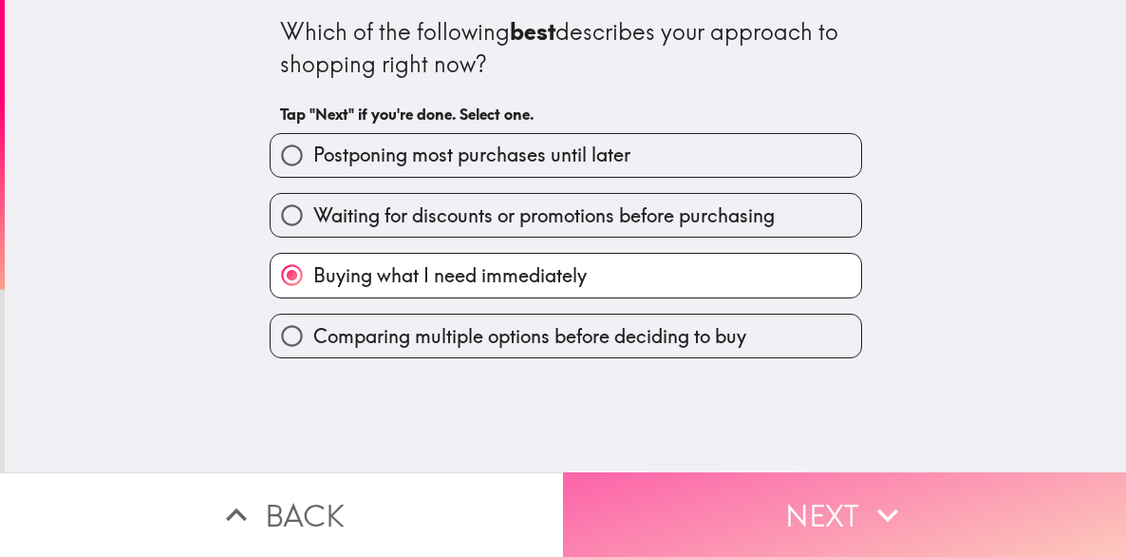
click at [712, 497] on button "Next" at bounding box center [844, 514] width 563 height 85
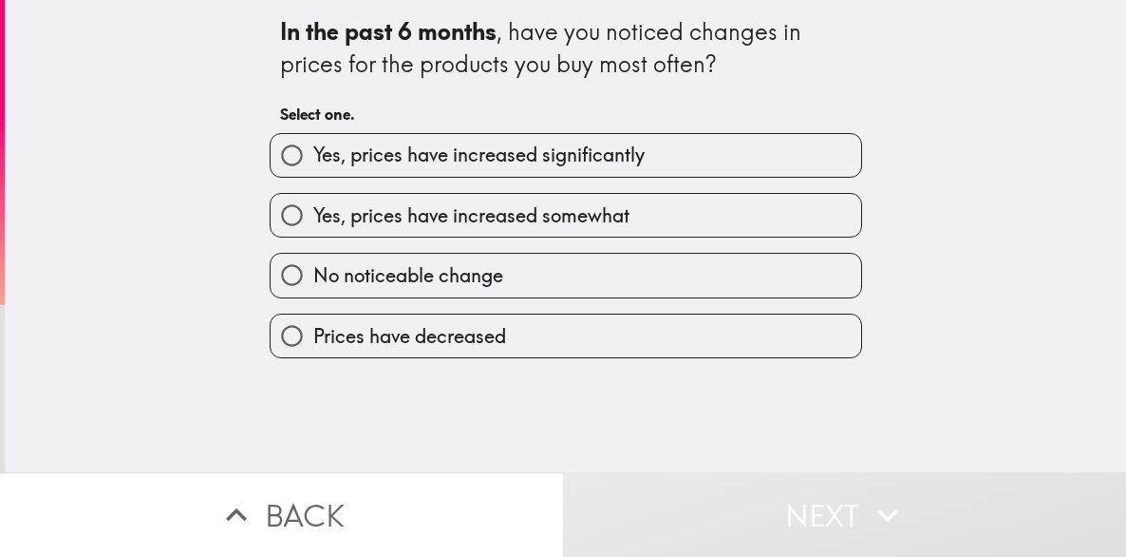
click at [541, 223] on span "Yes, prices have increased somewhat" at bounding box center [471, 215] width 316 height 27
click at [313, 223] on input "Yes, prices have increased somewhat" at bounding box center [292, 215] width 43 height 43
radio input "true"
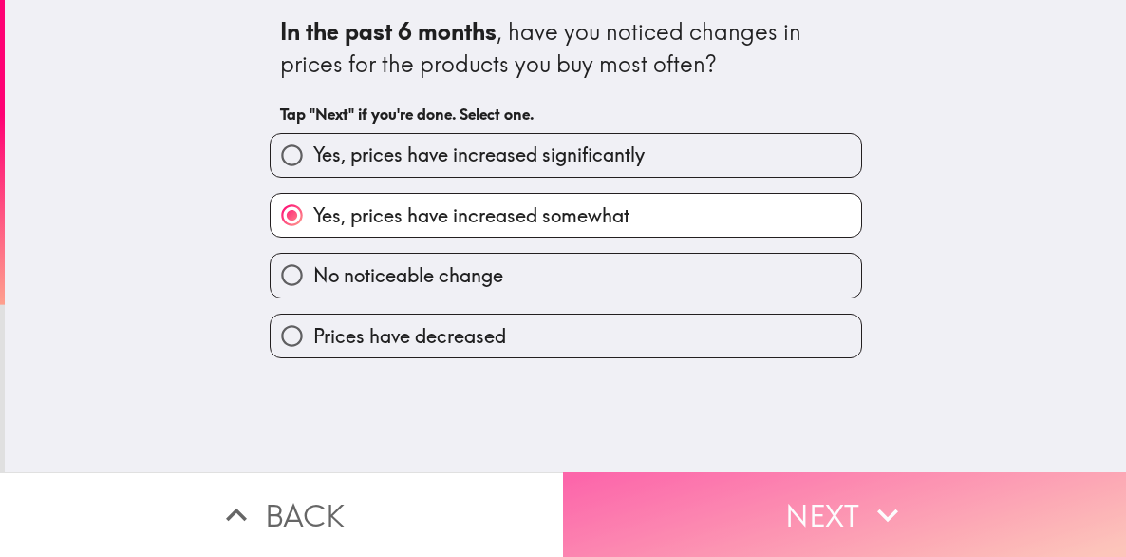
click at [728, 508] on button "Next" at bounding box center [844, 514] width 563 height 85
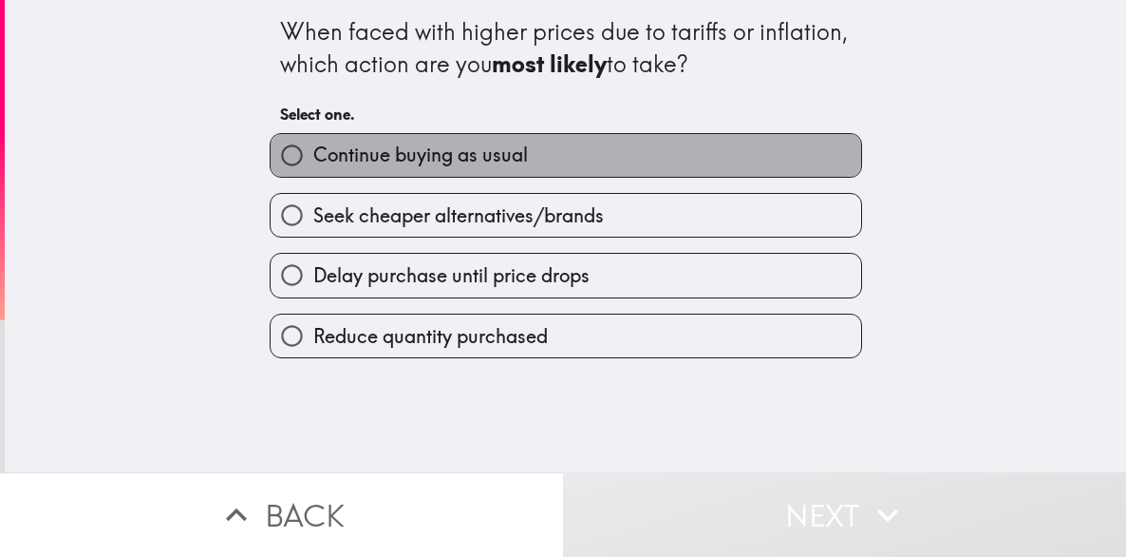
click at [463, 162] on span "Continue buying as usual" at bounding box center [420, 155] width 215 height 27
click at [313, 162] on input "Continue buying as usual" at bounding box center [292, 155] width 43 height 43
radio input "true"
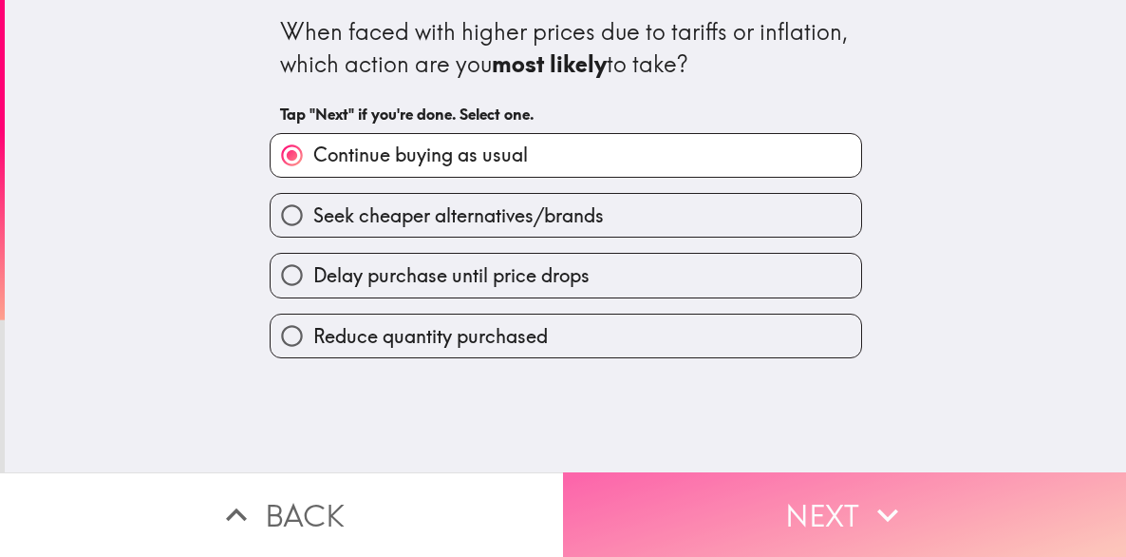
click at [654, 483] on button "Next" at bounding box center [844, 514] width 563 height 85
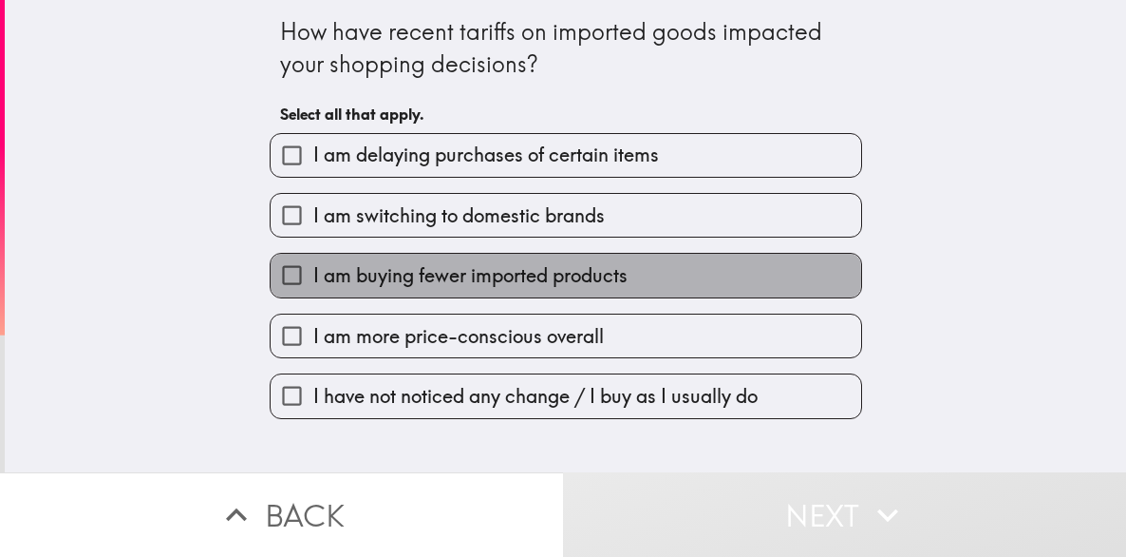
click at [494, 280] on span "I am buying fewer imported products" at bounding box center [470, 275] width 314 height 27
click at [313, 280] on input "I am buying fewer imported products" at bounding box center [292, 275] width 43 height 43
checkbox input "true"
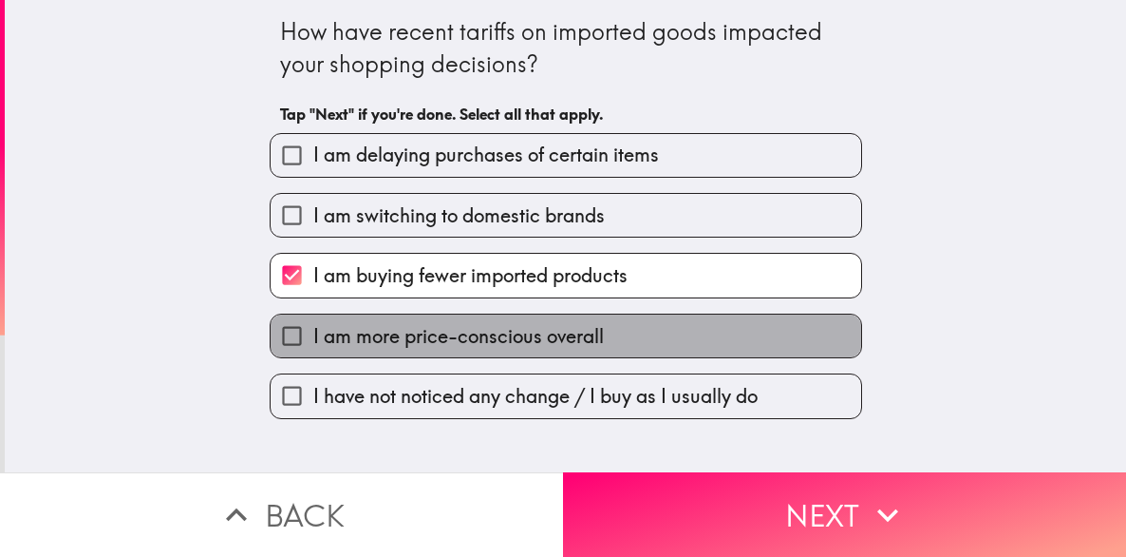
click at [481, 349] on span "I am more price-conscious overall" at bounding box center [458, 336] width 291 height 27
click at [313, 349] on input "I am more price-conscious overall" at bounding box center [292, 335] width 43 height 43
checkbox input "true"
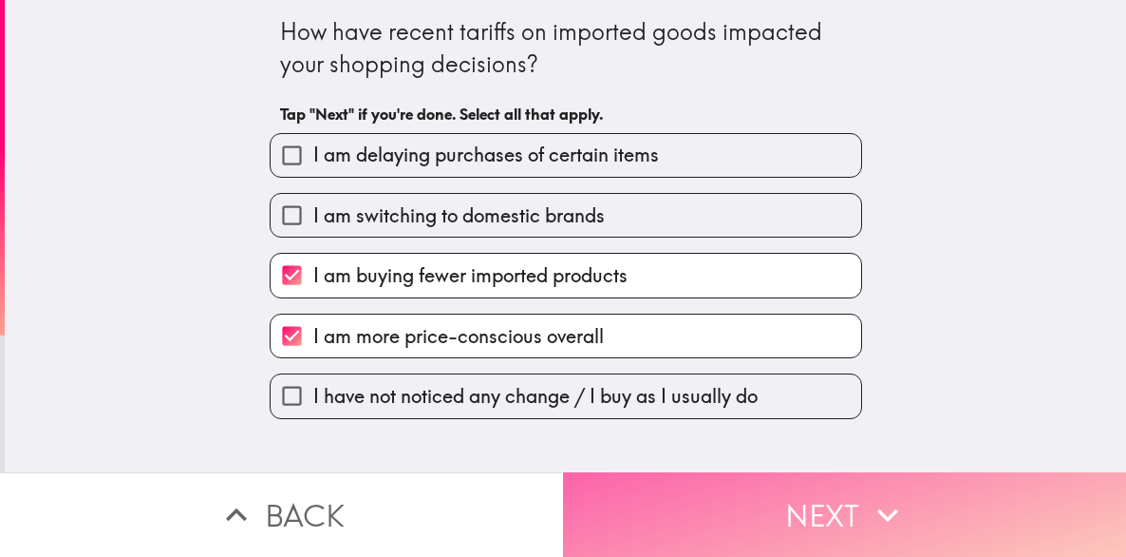
click at [737, 495] on button "Next" at bounding box center [844, 514] width 563 height 85
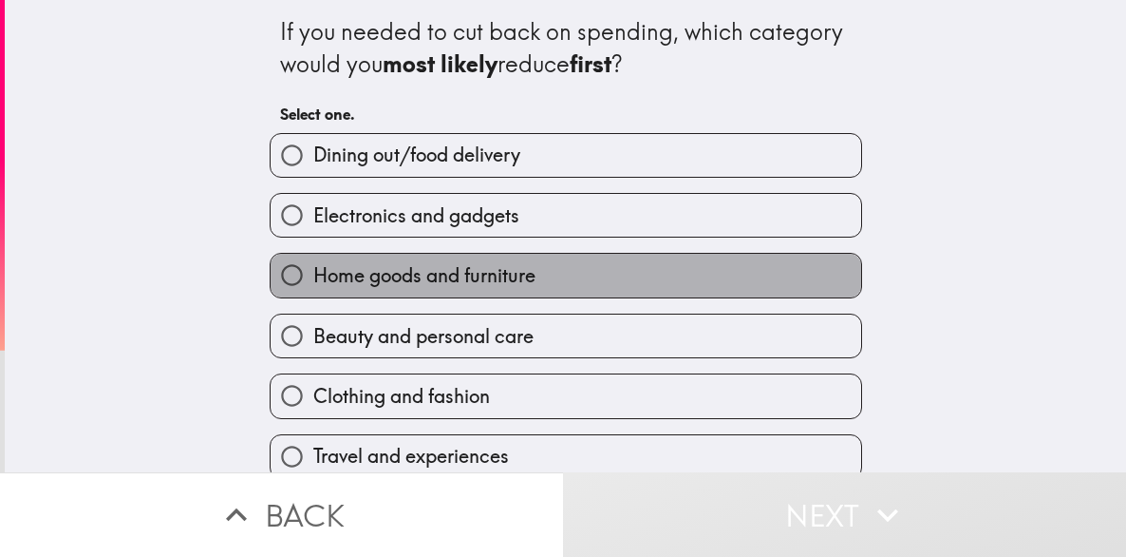
click at [423, 270] on span "Home goods and furniture" at bounding box center [424, 275] width 222 height 27
click at [313, 270] on input "Home goods and furniture" at bounding box center [292, 275] width 43 height 43
radio input "true"
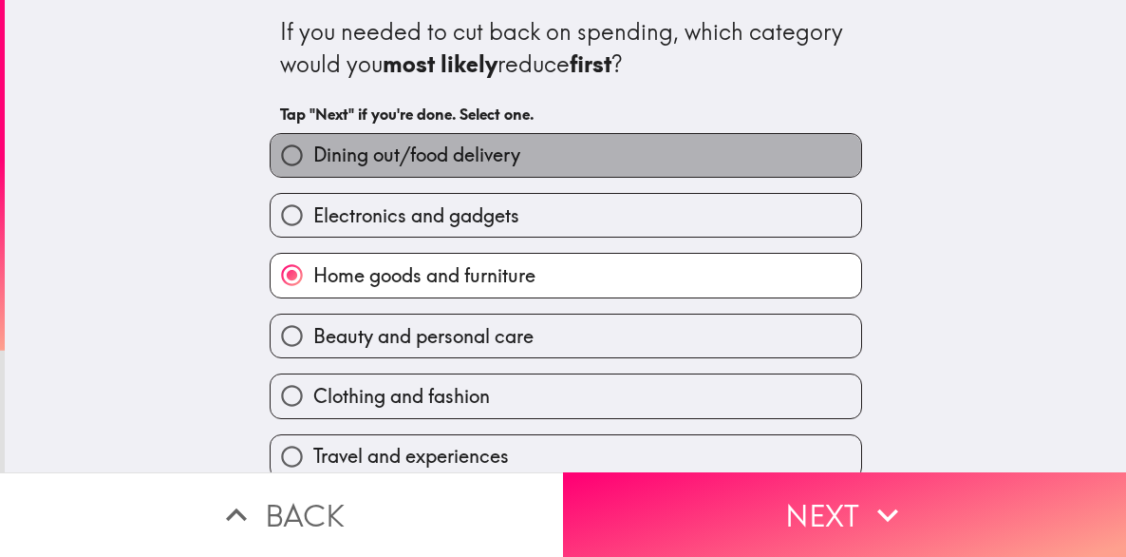
click at [491, 155] on span "Dining out/food delivery" at bounding box center [416, 155] width 207 height 27
click at [313, 155] on input "Dining out/food delivery" at bounding box center [292, 155] width 43 height 43
radio input "true"
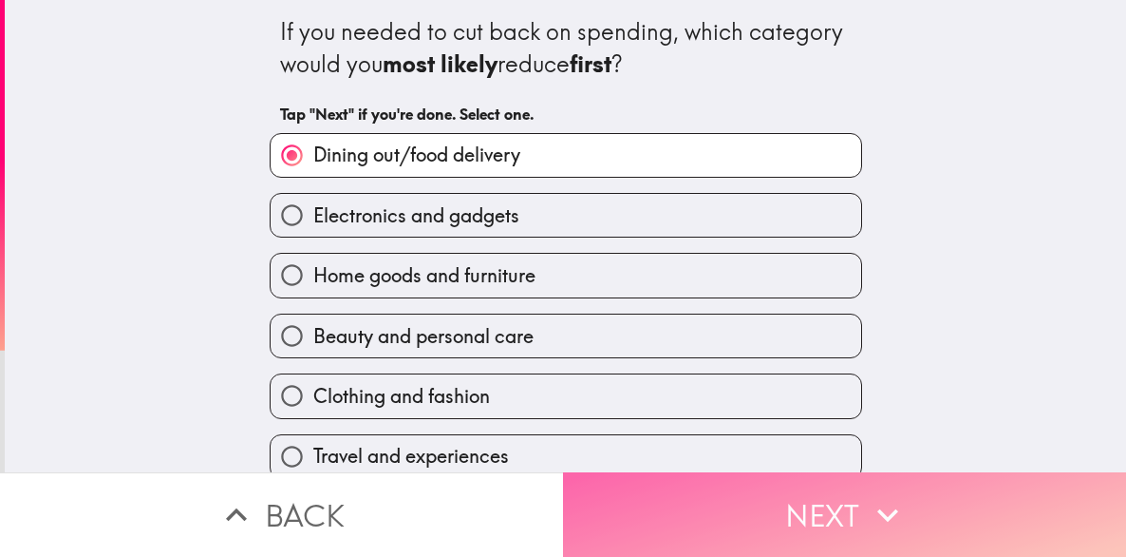
click at [697, 486] on button "Next" at bounding box center [844, 514] width 563 height 85
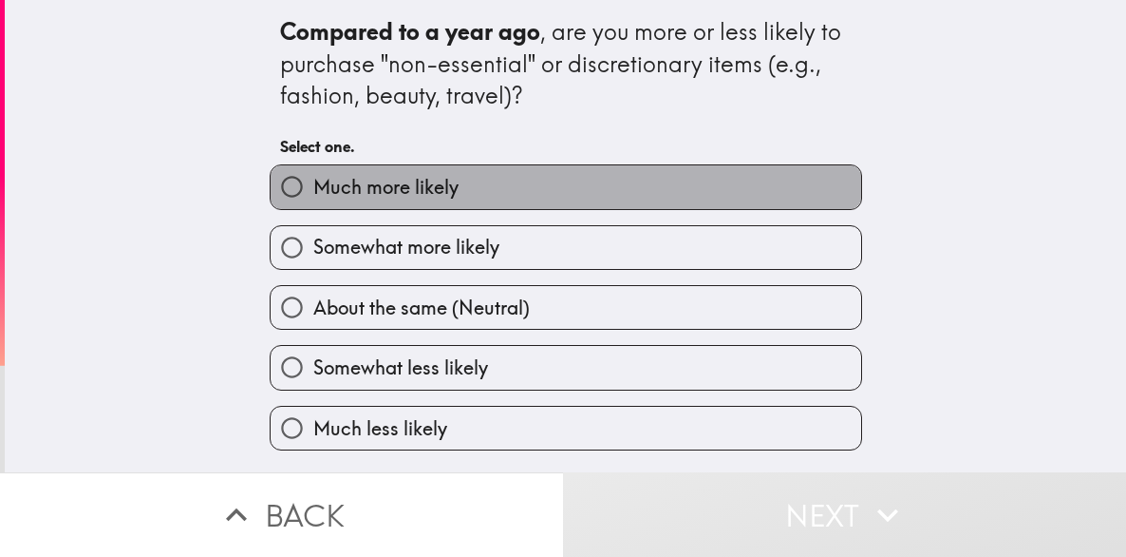
click at [492, 197] on label "Much more likely" at bounding box center [566, 186] width 591 height 43
click at [313, 197] on input "Much more likely" at bounding box center [292, 186] width 43 height 43
radio input "true"
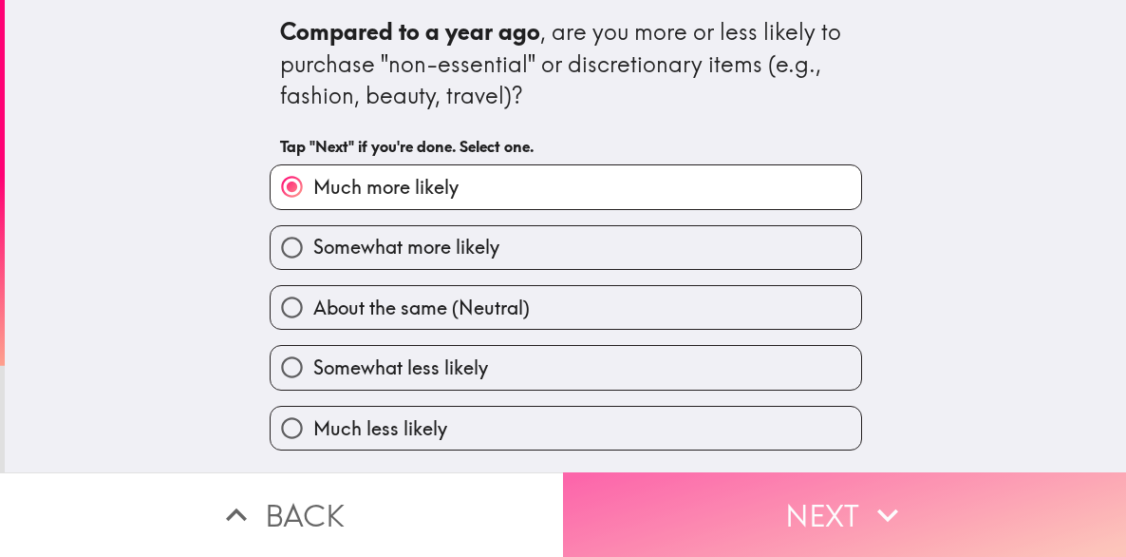
click at [685, 506] on button "Next" at bounding box center [844, 514] width 563 height 85
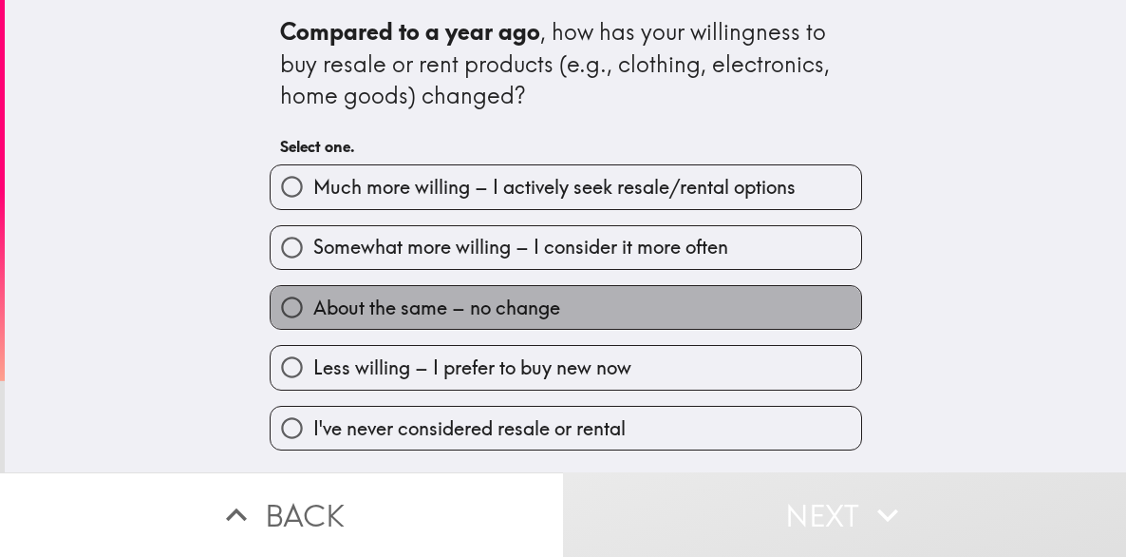
click at [465, 301] on span "About the same – no change" at bounding box center [436, 307] width 247 height 27
click at [313, 301] on input "About the same – no change" at bounding box center [292, 307] width 43 height 43
radio input "true"
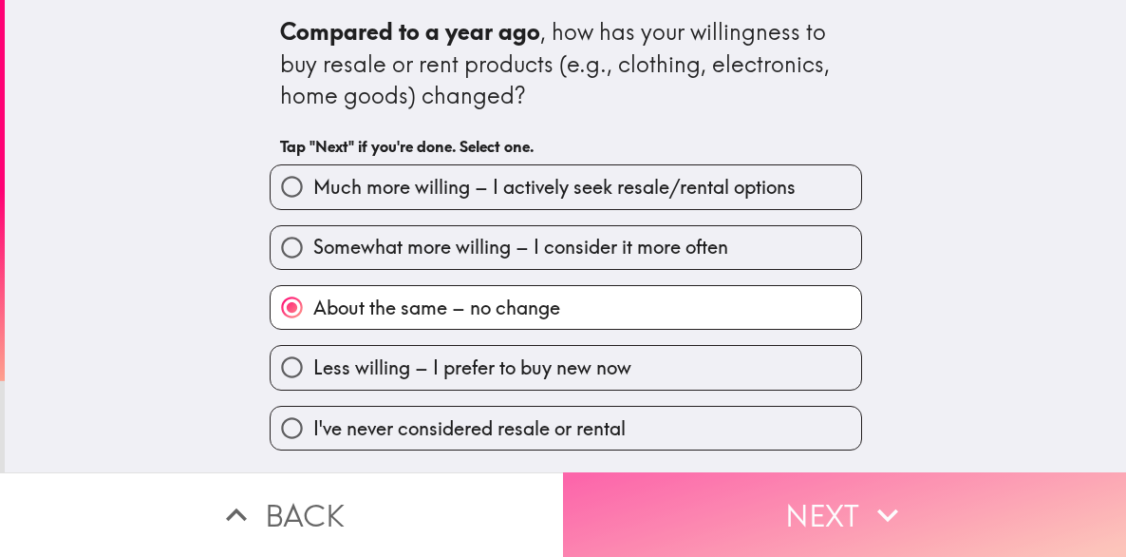
click at [686, 501] on button "Next" at bounding box center [844, 514] width 563 height 85
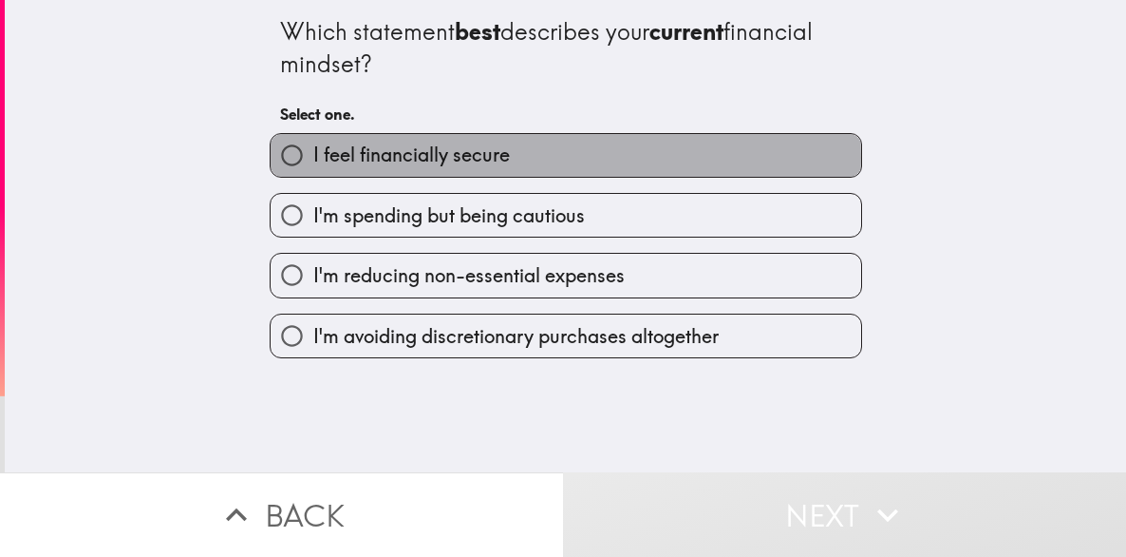
click at [474, 158] on span "I feel financially secure" at bounding box center [411, 155] width 197 height 27
click at [313, 158] on input "I feel financially secure" at bounding box center [292, 155] width 43 height 43
radio input "true"
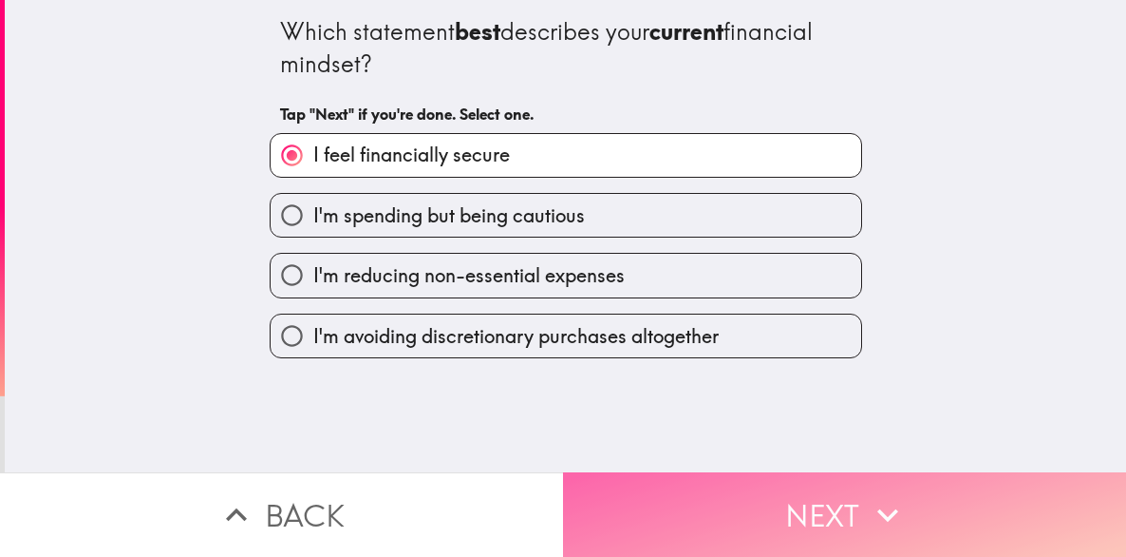
click at [695, 489] on button "Next" at bounding box center [844, 514] width 563 height 85
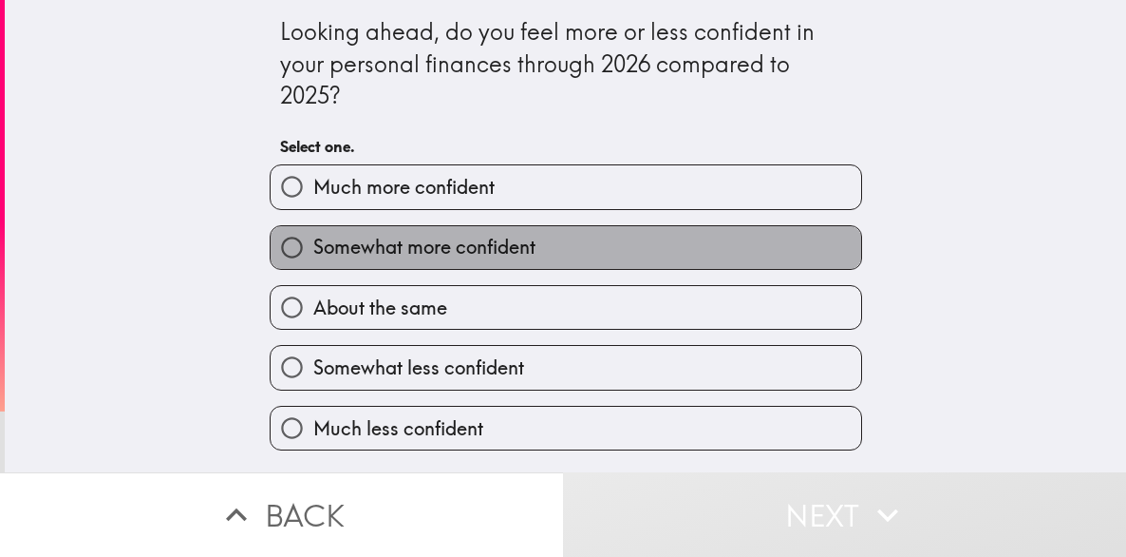
click at [441, 255] on span "Somewhat more confident" at bounding box center [424, 247] width 222 height 27
click at [313, 255] on input "Somewhat more confident" at bounding box center [292, 247] width 43 height 43
radio input "true"
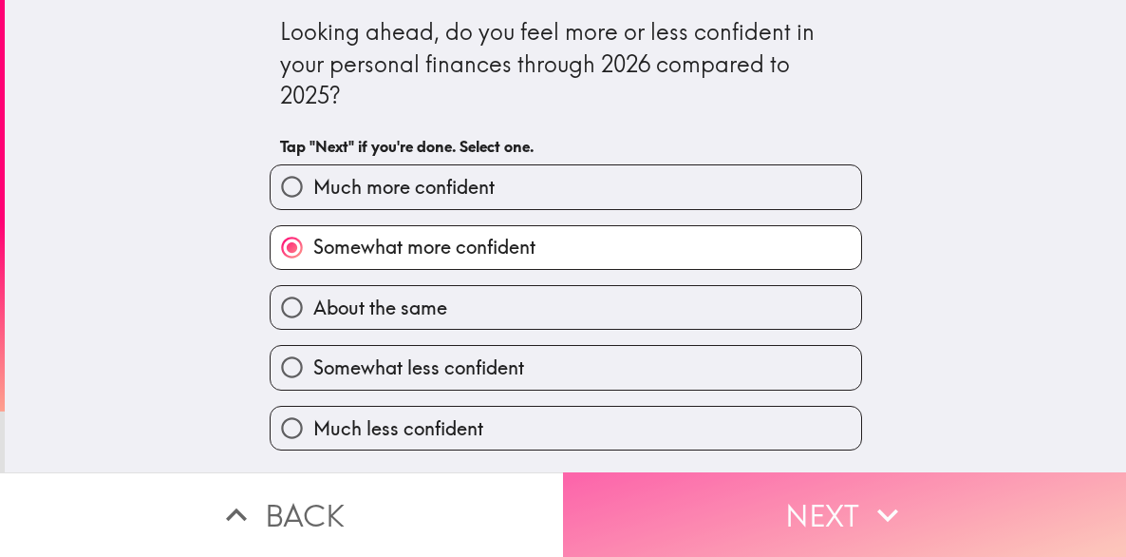
click at [689, 489] on button "Next" at bounding box center [844, 514] width 563 height 85
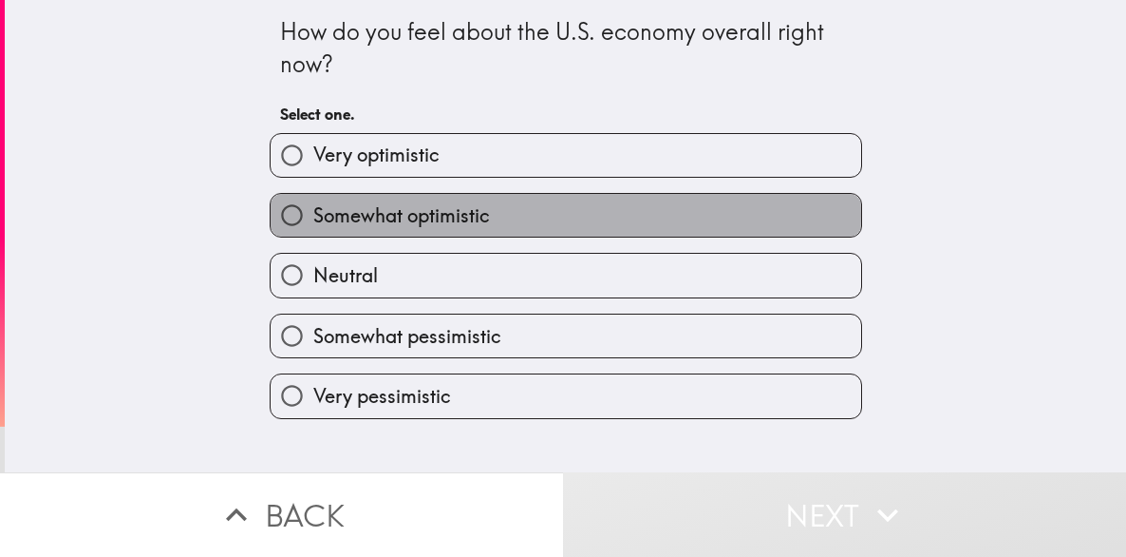
click at [433, 216] on span "Somewhat optimistic" at bounding box center [401, 215] width 177 height 27
click at [313, 216] on input "Somewhat optimistic" at bounding box center [292, 215] width 43 height 43
radio input "true"
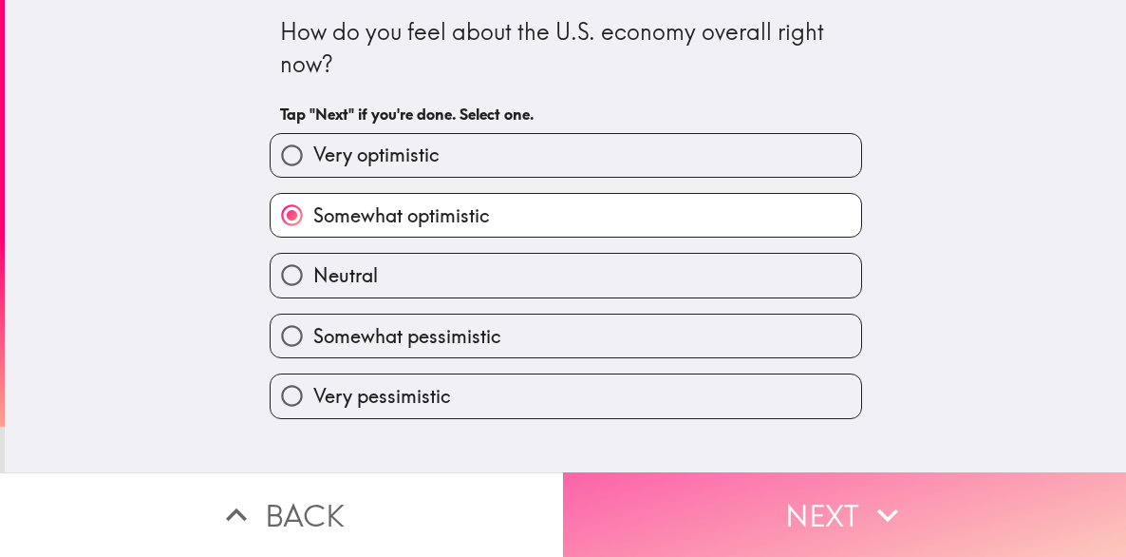
click at [715, 505] on button "Next" at bounding box center [844, 514] width 563 height 85
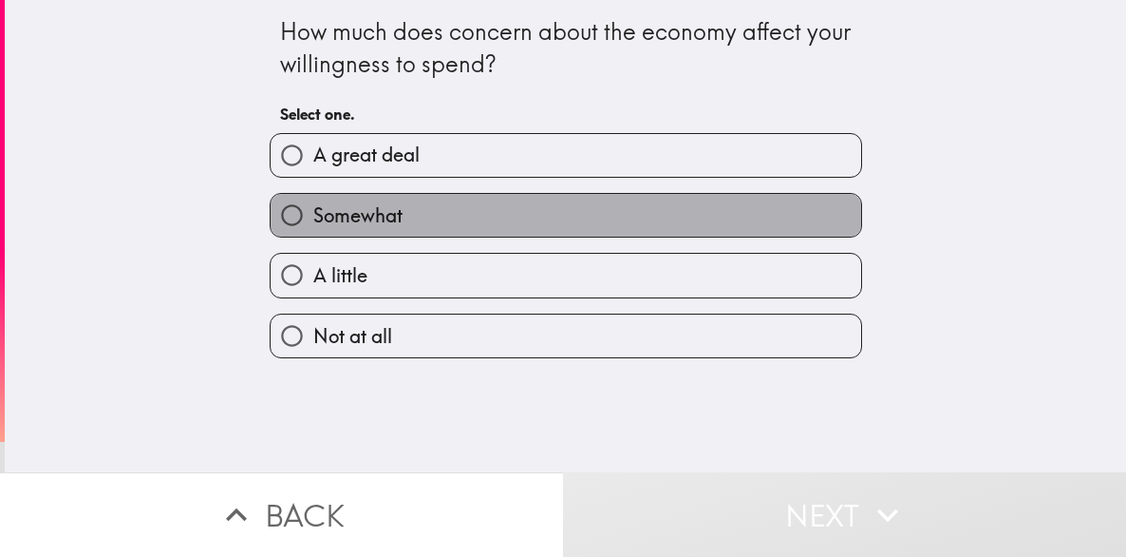
click at [410, 208] on label "Somewhat" at bounding box center [566, 215] width 591 height 43
click at [313, 208] on input "Somewhat" at bounding box center [292, 215] width 43 height 43
radio input "true"
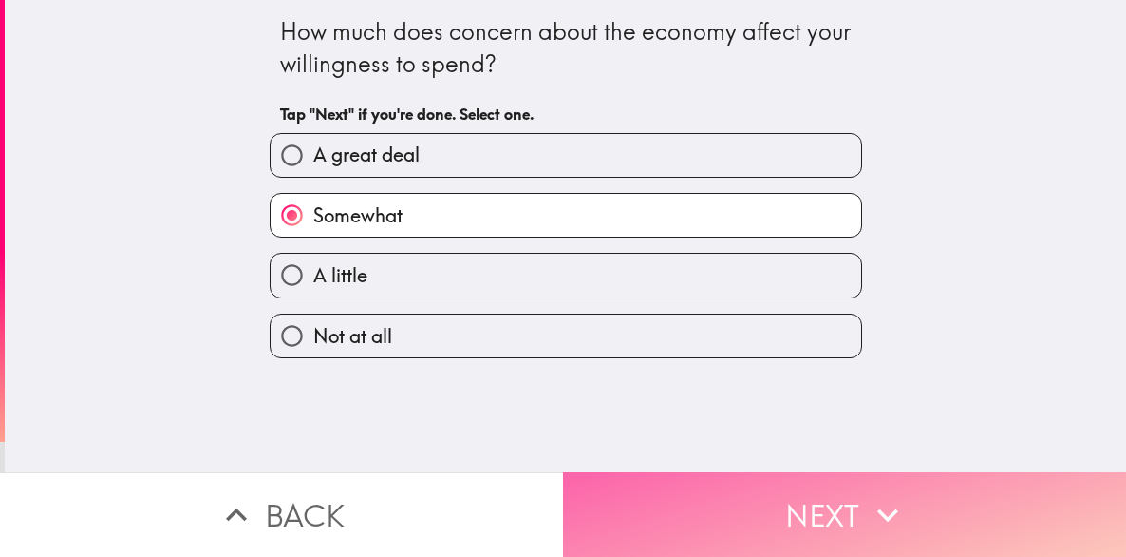
click at [649, 487] on button "Next" at bounding box center [844, 514] width 563 height 85
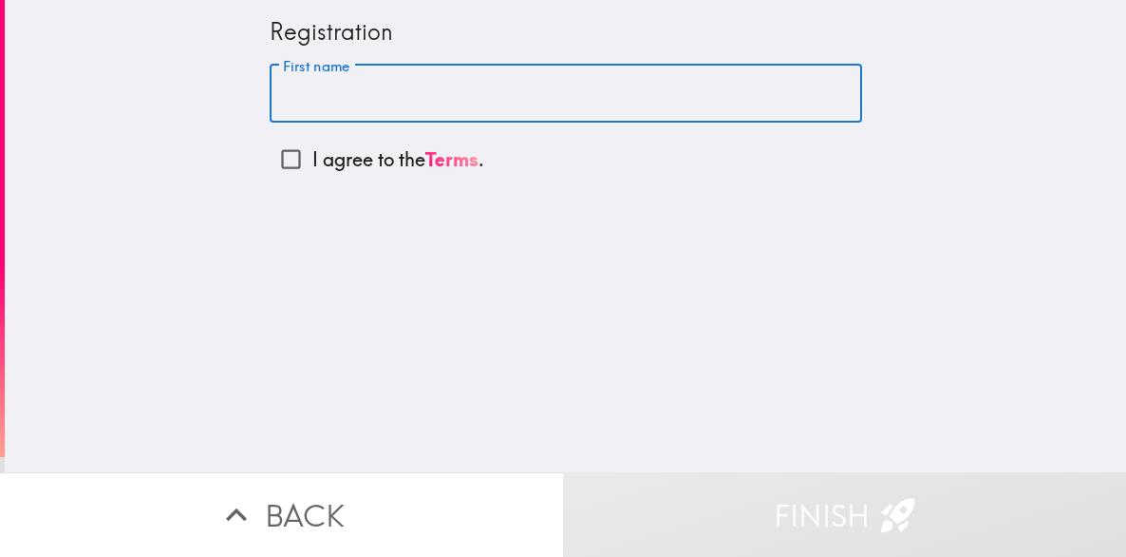
click at [412, 100] on input "First name" at bounding box center [566, 94] width 593 height 59
type input "[PERSON_NAME]"
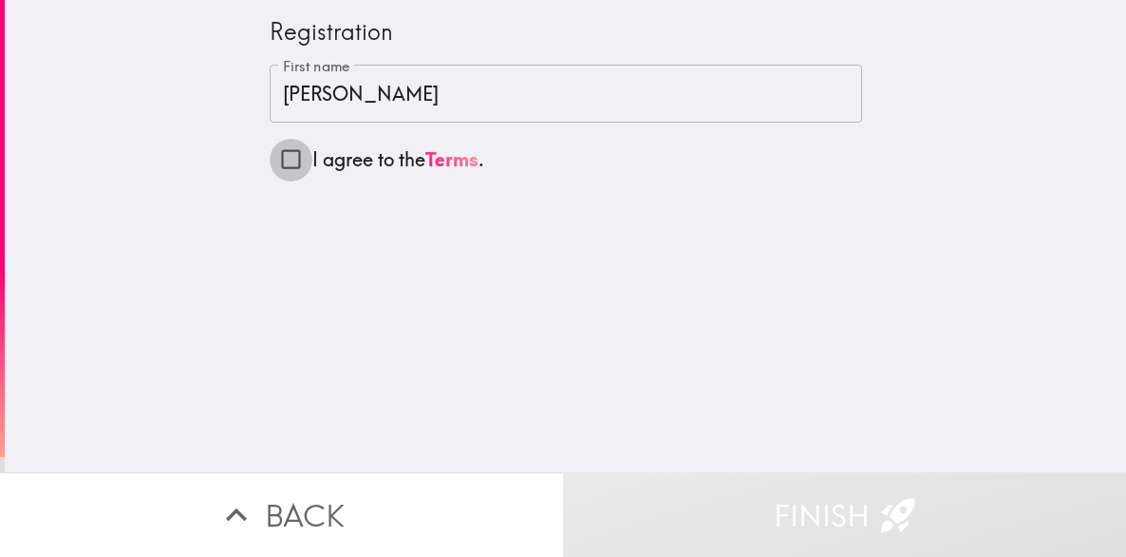
click at [270, 159] on input "I agree to the Terms ." at bounding box center [291, 159] width 43 height 43
checkbox input "true"
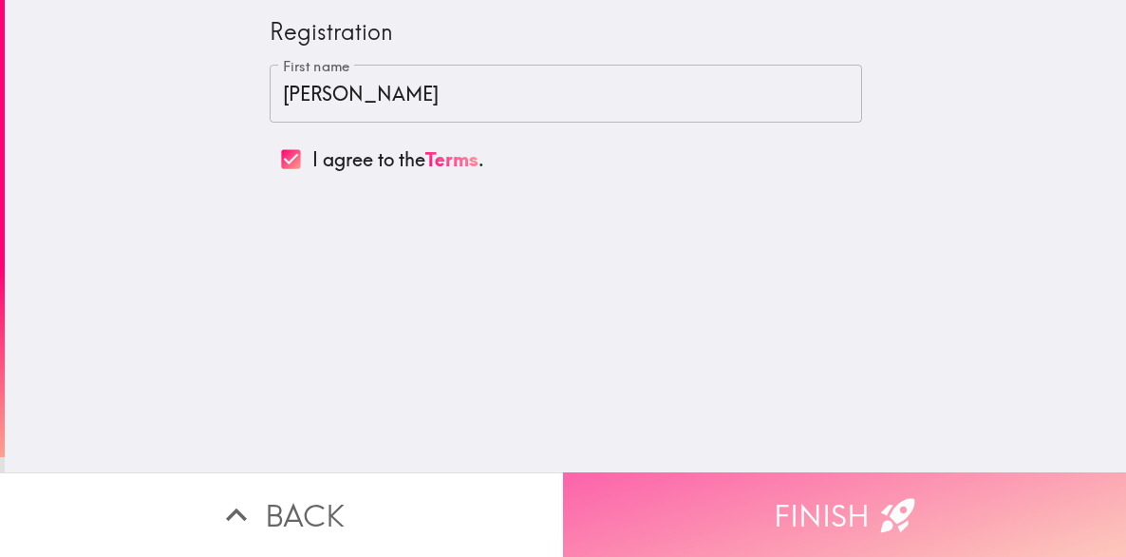
click at [668, 512] on button "Finish" at bounding box center [844, 514] width 563 height 85
